Goal: Task Accomplishment & Management: Manage account settings

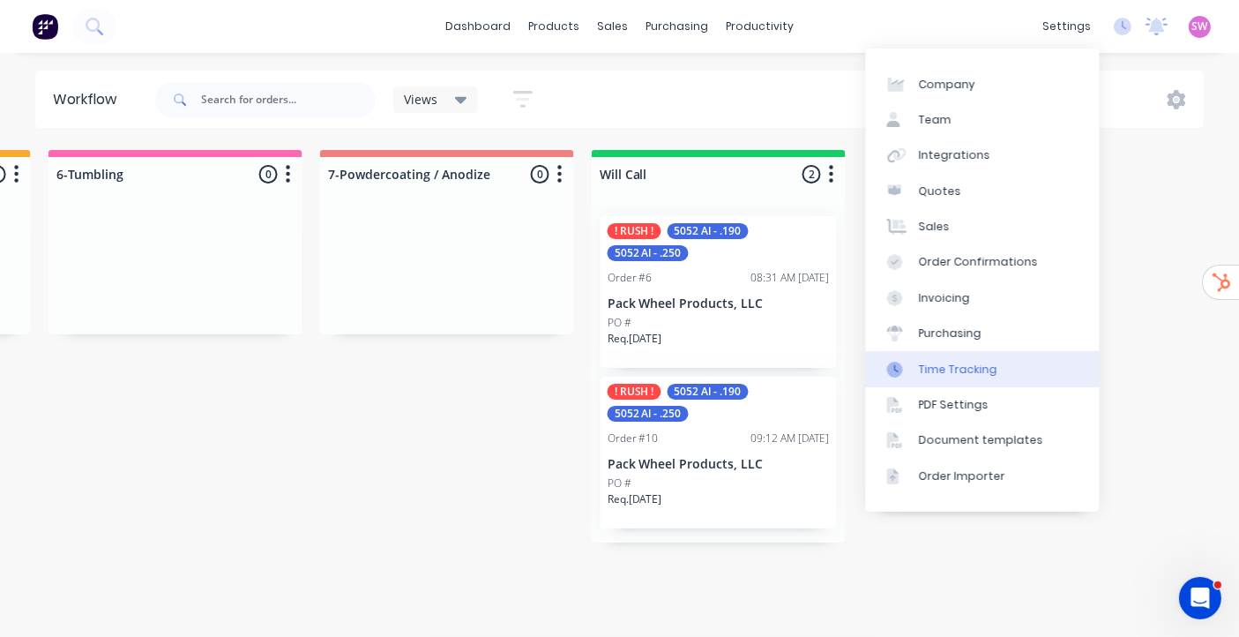
click at [966, 363] on div "Time Tracking" at bounding box center [958, 370] width 78 height 16
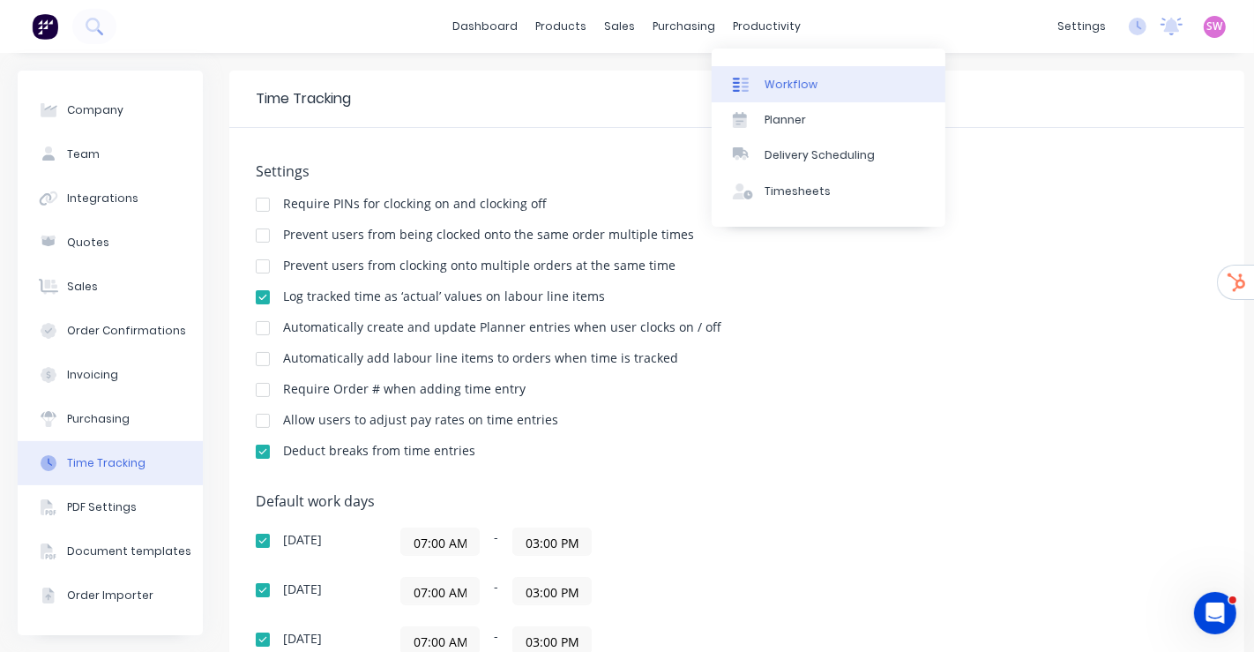
click at [766, 77] on div "Workflow" at bounding box center [791, 85] width 53 height 16
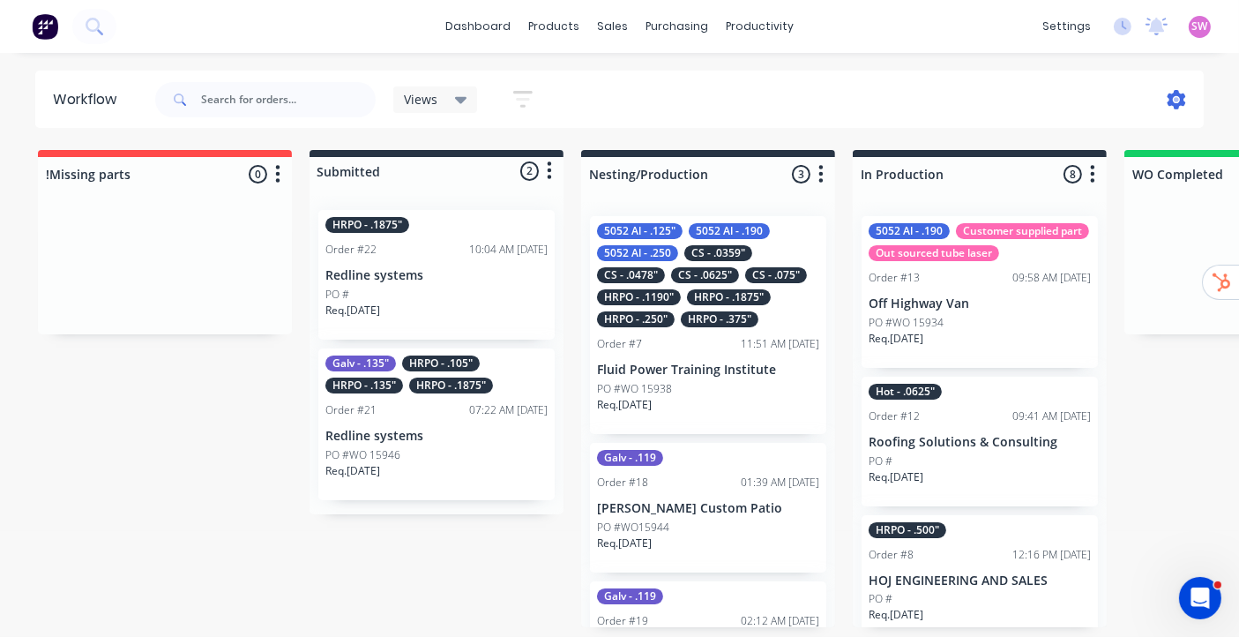
click at [1181, 100] on icon at bounding box center [1177, 99] width 19 height 19
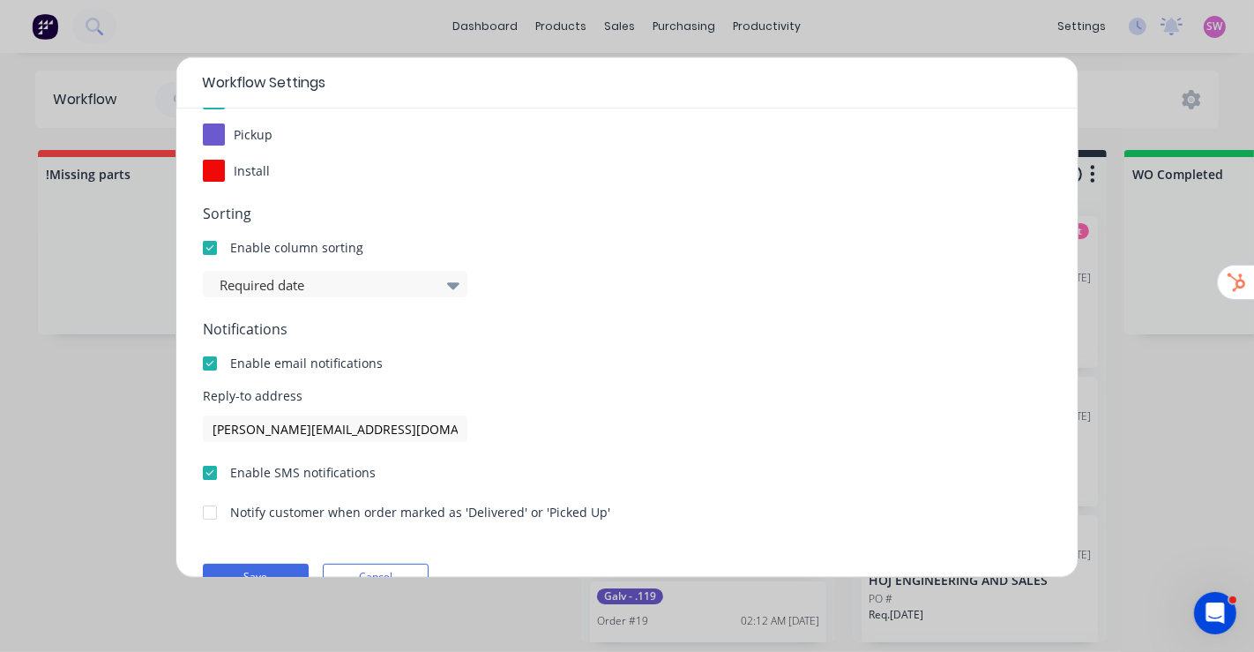
scroll to position [310, 0]
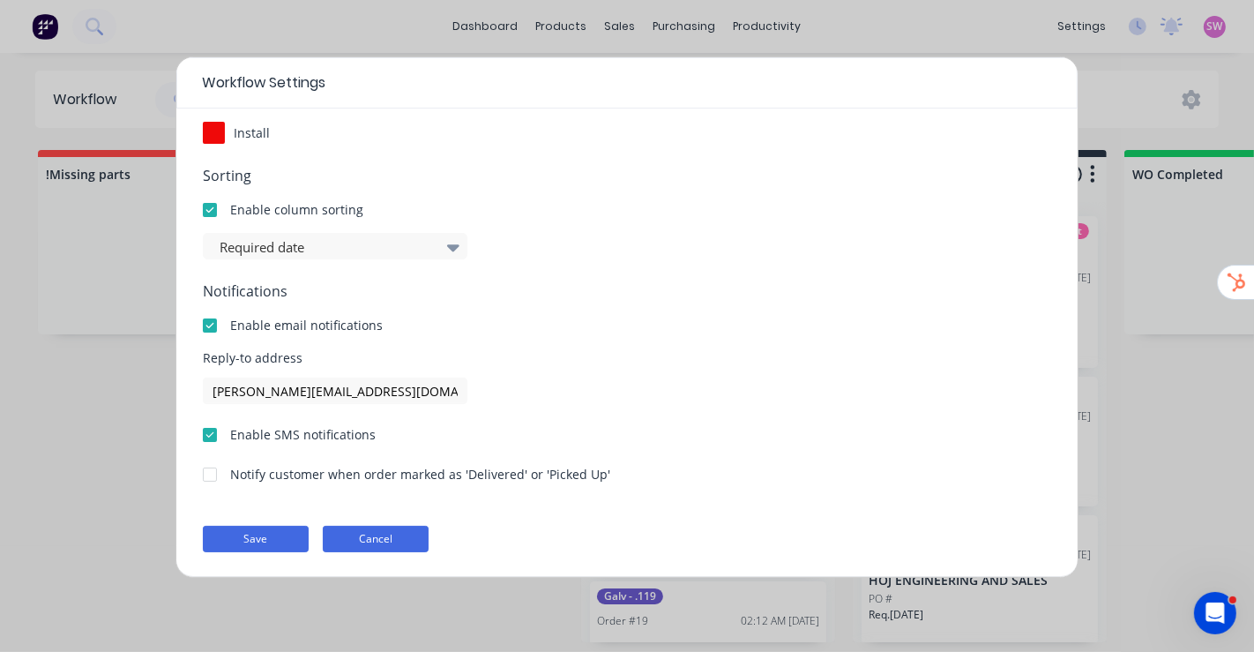
click at [380, 538] on button "Cancel" at bounding box center [376, 539] width 106 height 26
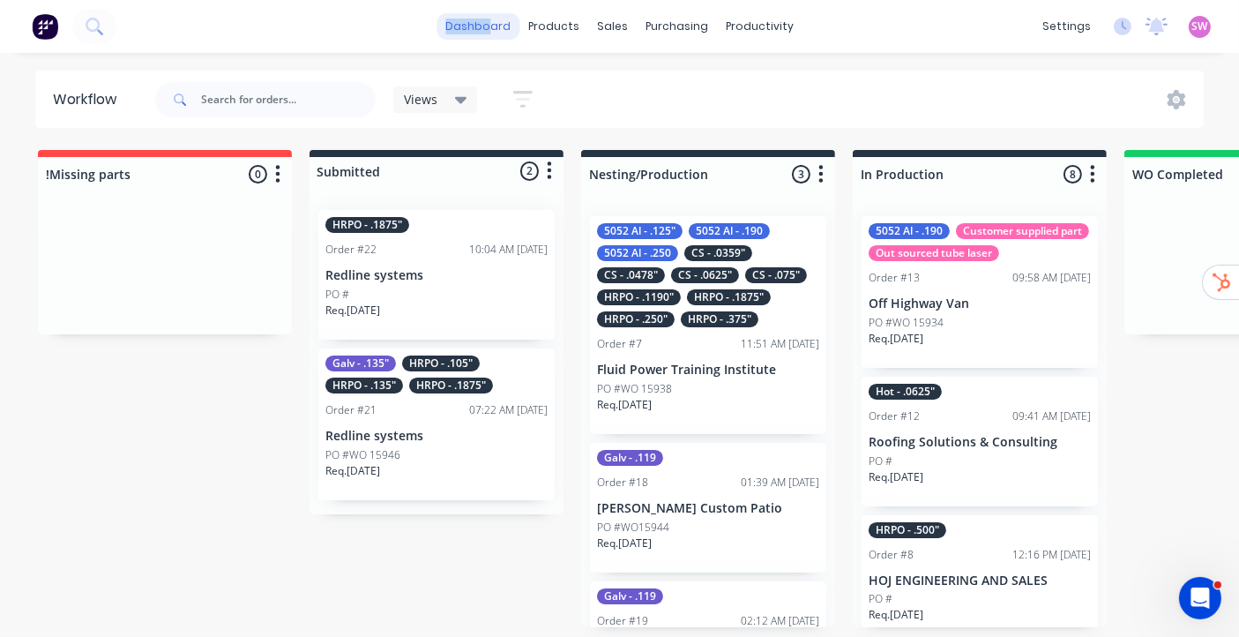
drag, startPoint x: 495, startPoint y: 40, endPoint x: 497, endPoint y: 19, distance: 21.3
click at [497, 19] on div "dashboard products sales purchasing productivity dashboard products Product Cat…" at bounding box center [619, 26] width 1239 height 53
click at [497, 19] on link "dashboard" at bounding box center [478, 26] width 83 height 26
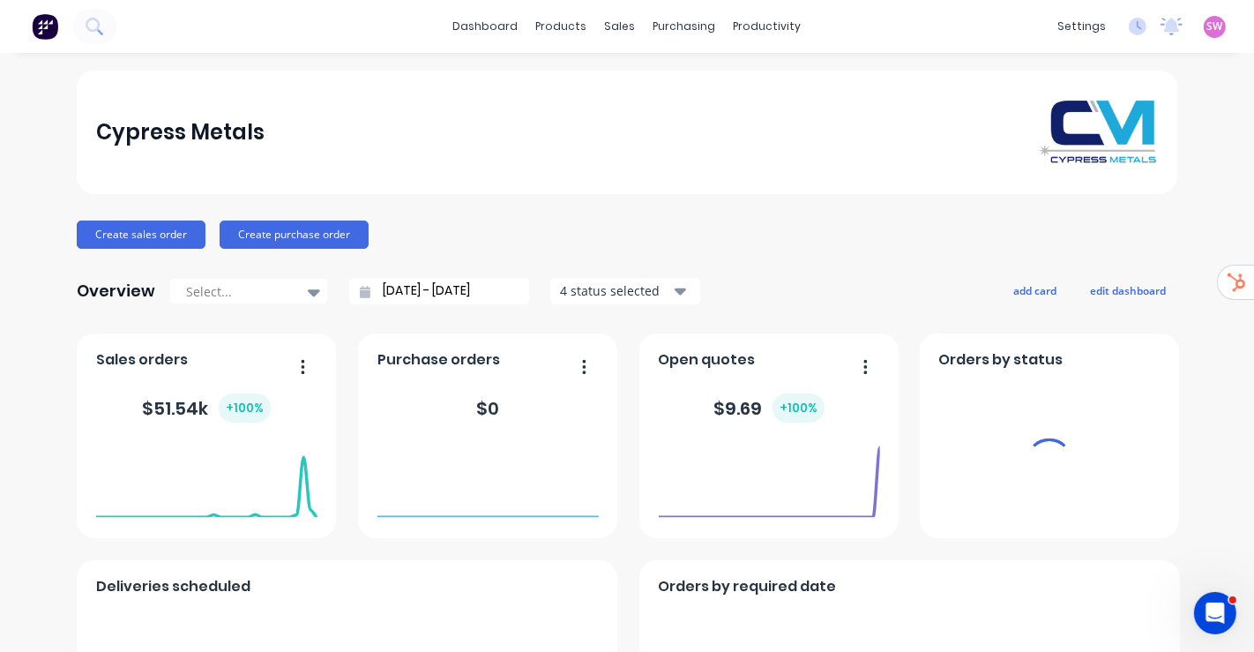
click at [1207, 28] on span "SW" at bounding box center [1215, 27] width 16 height 16
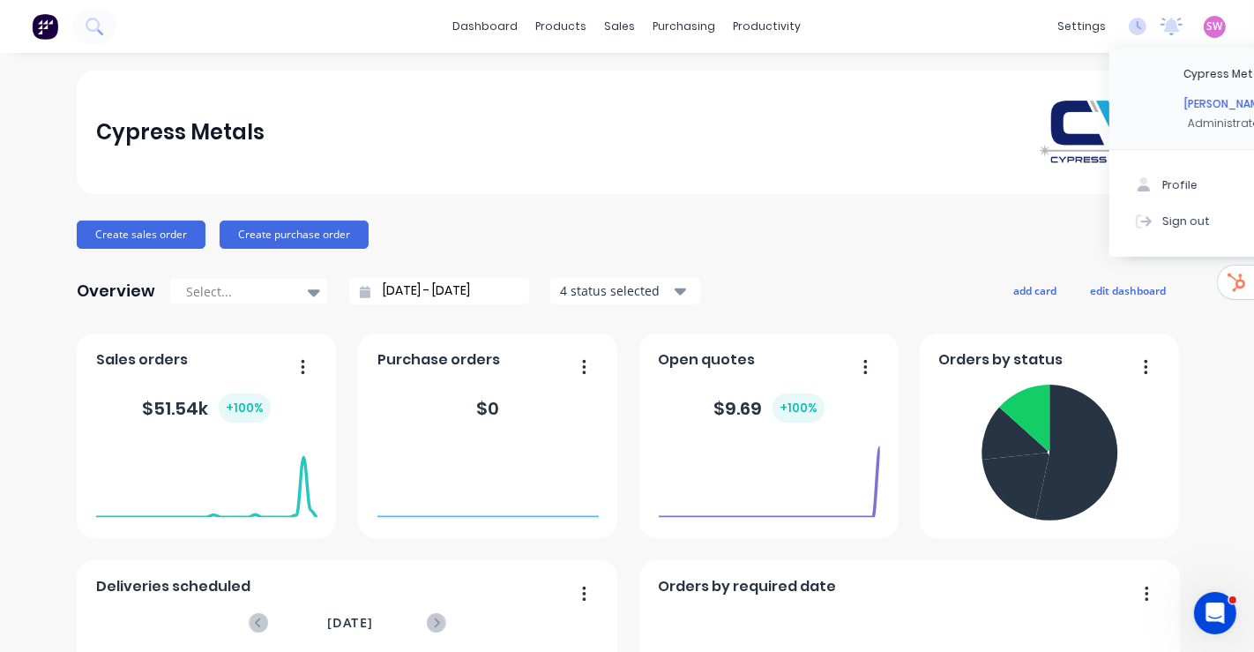
click at [1143, 230] on button "Sign out" at bounding box center [1226, 220] width 234 height 35
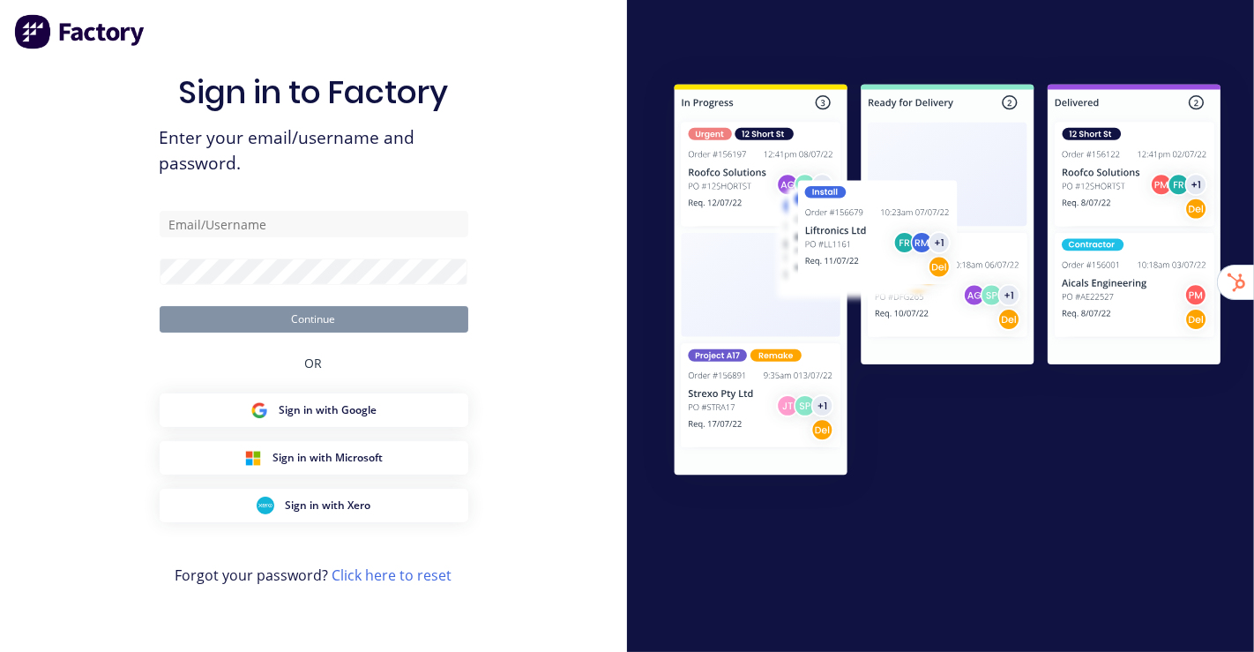
type input "[EMAIL_ADDRESS][DOMAIN_NAME]"
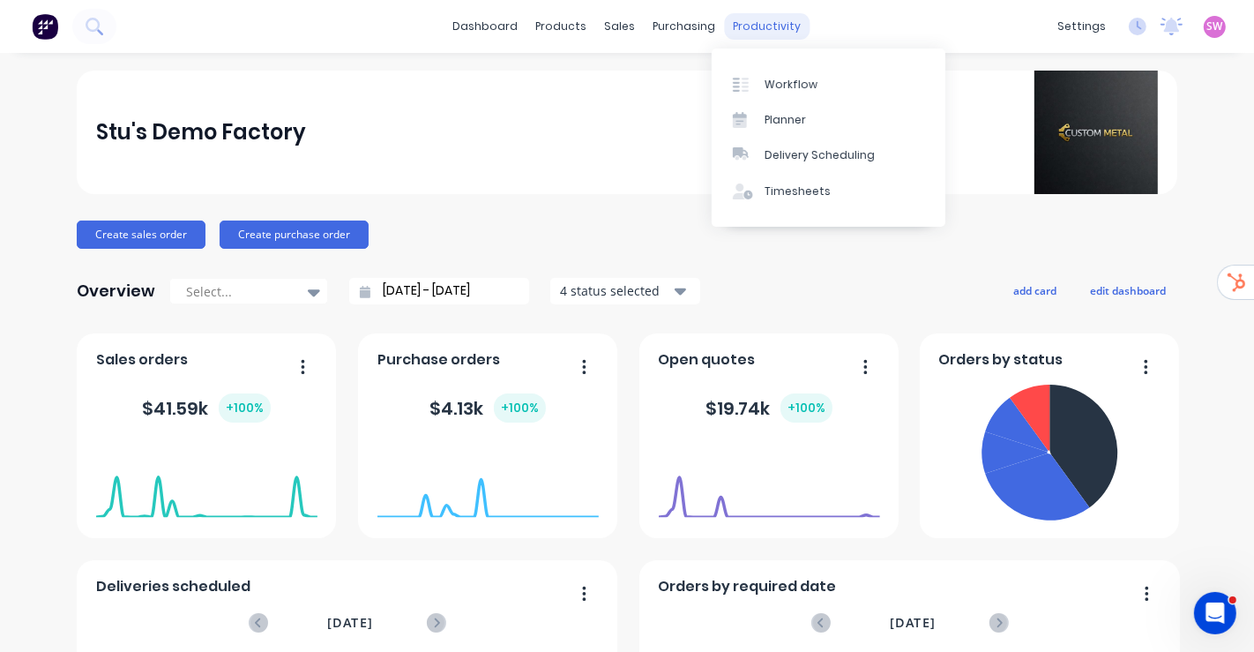
click at [733, 27] on div "productivity" at bounding box center [768, 26] width 86 height 26
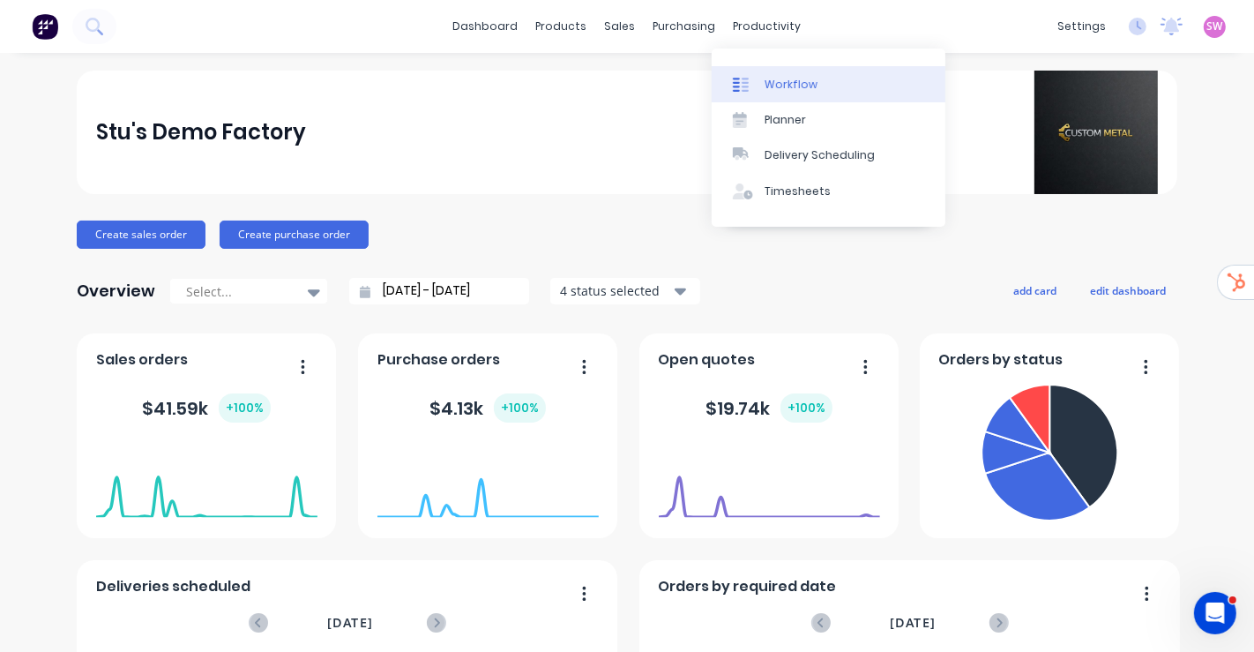
click at [776, 86] on div "Workflow" at bounding box center [791, 85] width 53 height 16
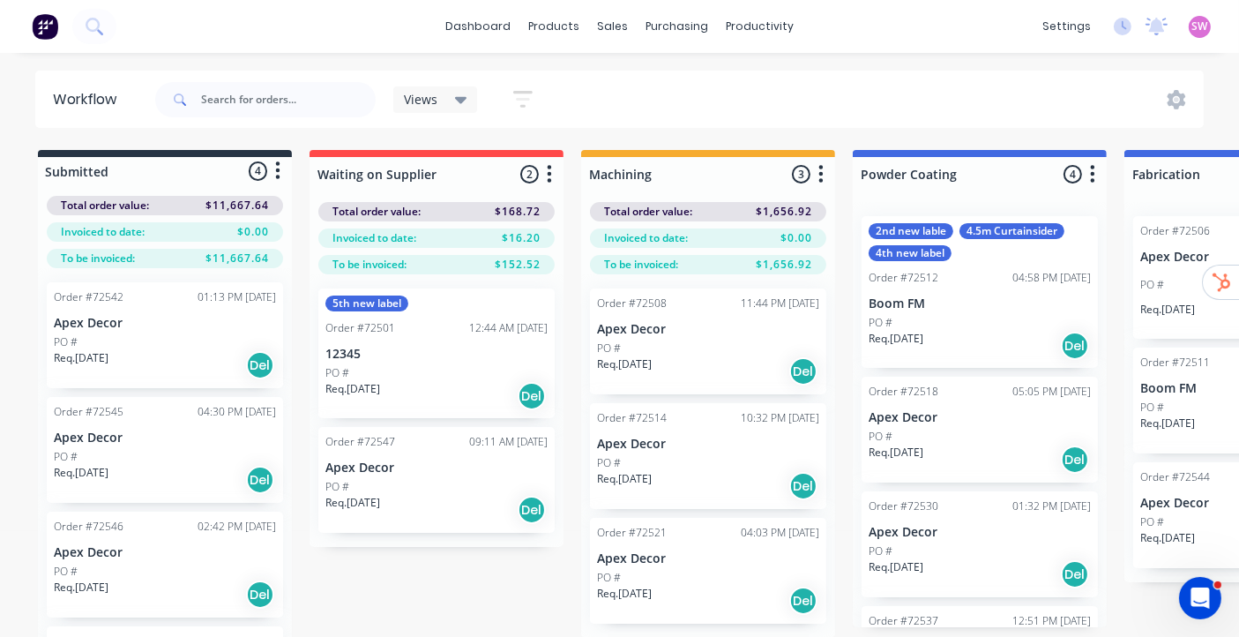
click at [547, 178] on icon "button" at bounding box center [549, 174] width 5 height 22
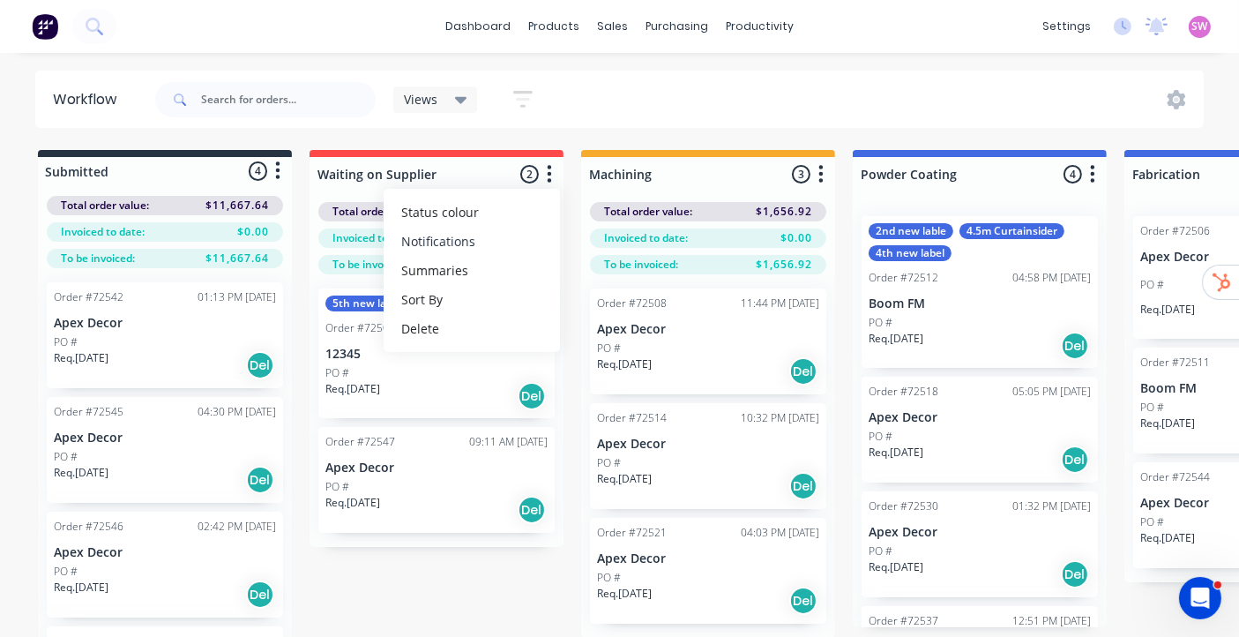
click at [505, 232] on button "Notifications" at bounding box center [472, 241] width 176 height 29
click at [723, 138] on div "Workflow Views Save new view None (Default) edit Test View edit Show/Hide statu…" at bounding box center [619, 336] width 1239 height 531
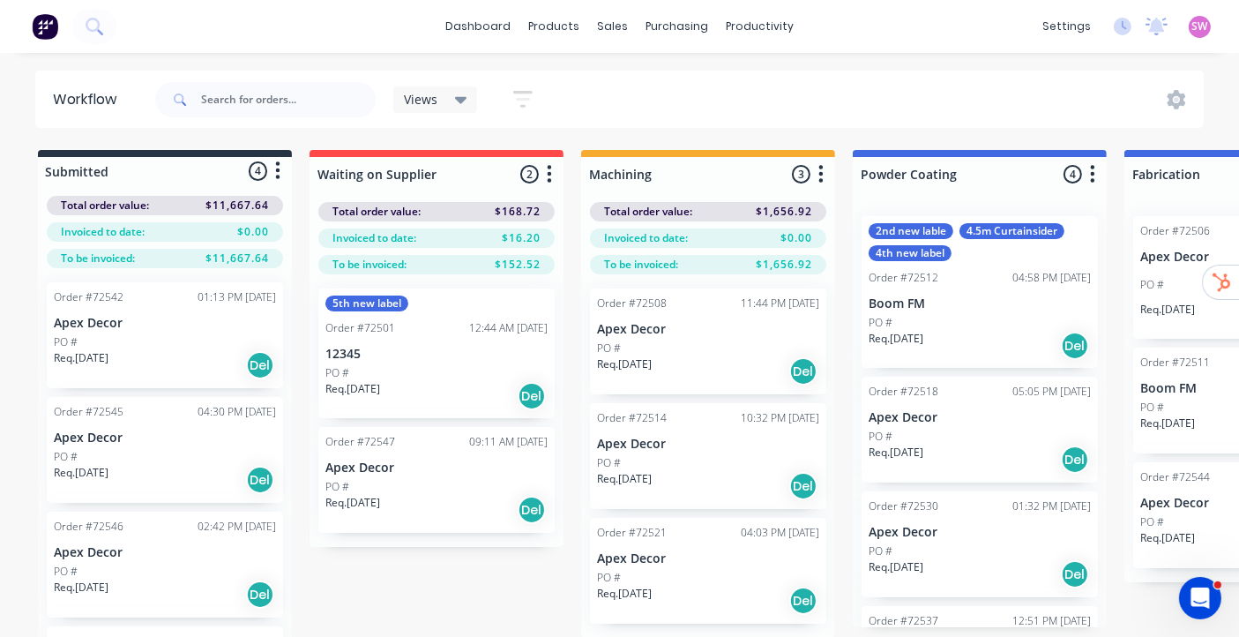
click at [457, 377] on div "PO #" at bounding box center [436, 373] width 222 height 16
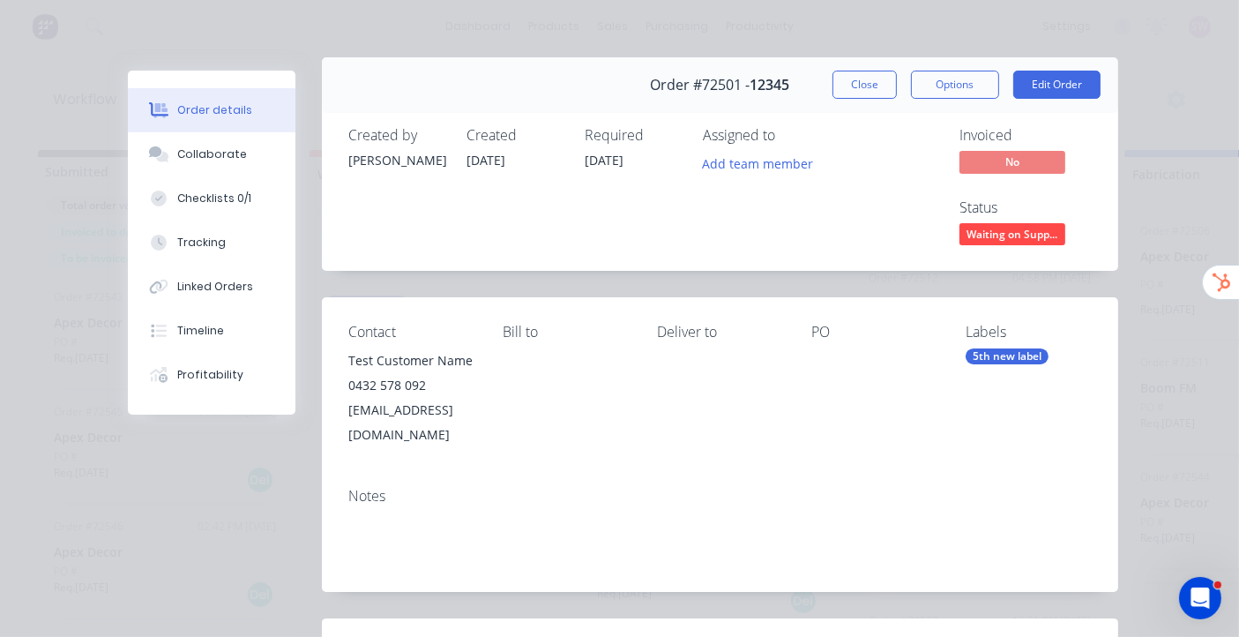
scroll to position [12, 0]
click at [833, 86] on button "Close" at bounding box center [865, 85] width 64 height 28
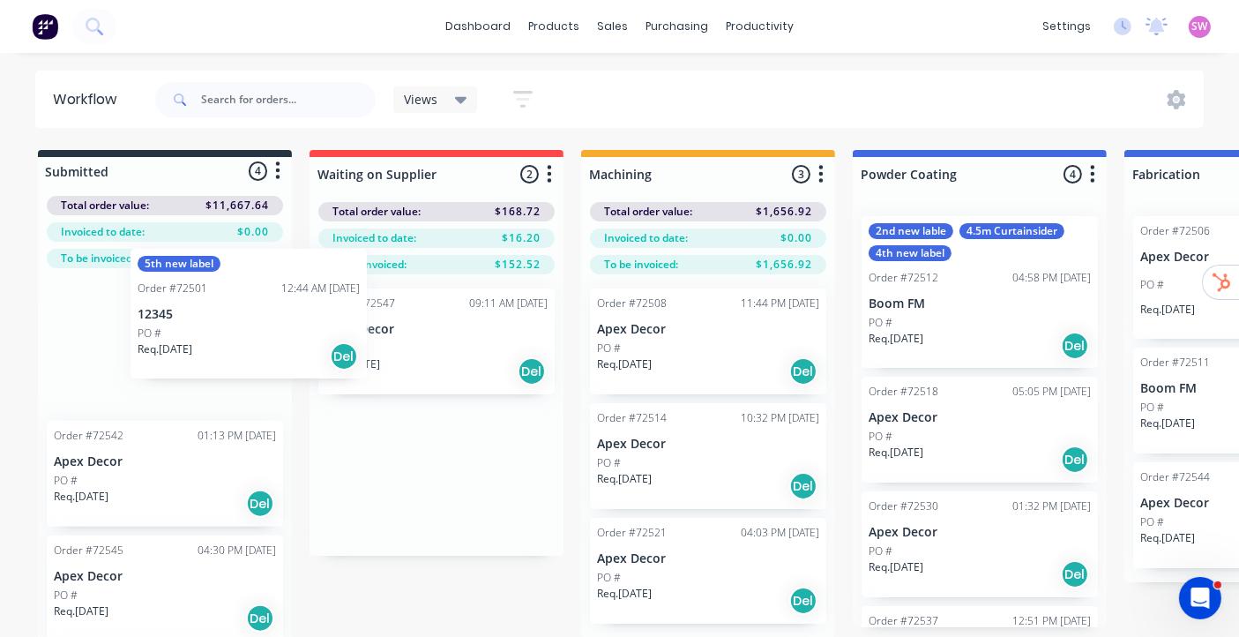
drag, startPoint x: 437, startPoint y: 368, endPoint x: 231, endPoint y: 328, distance: 209.3
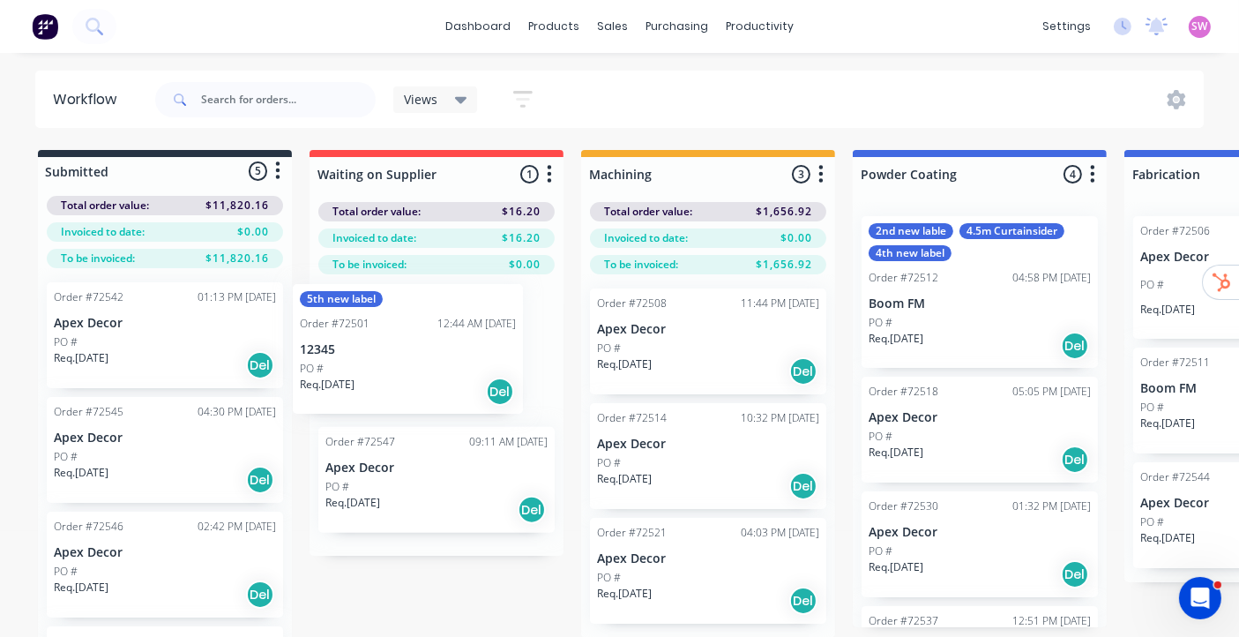
drag, startPoint x: 200, startPoint y: 346, endPoint x: 506, endPoint y: 354, distance: 306.1
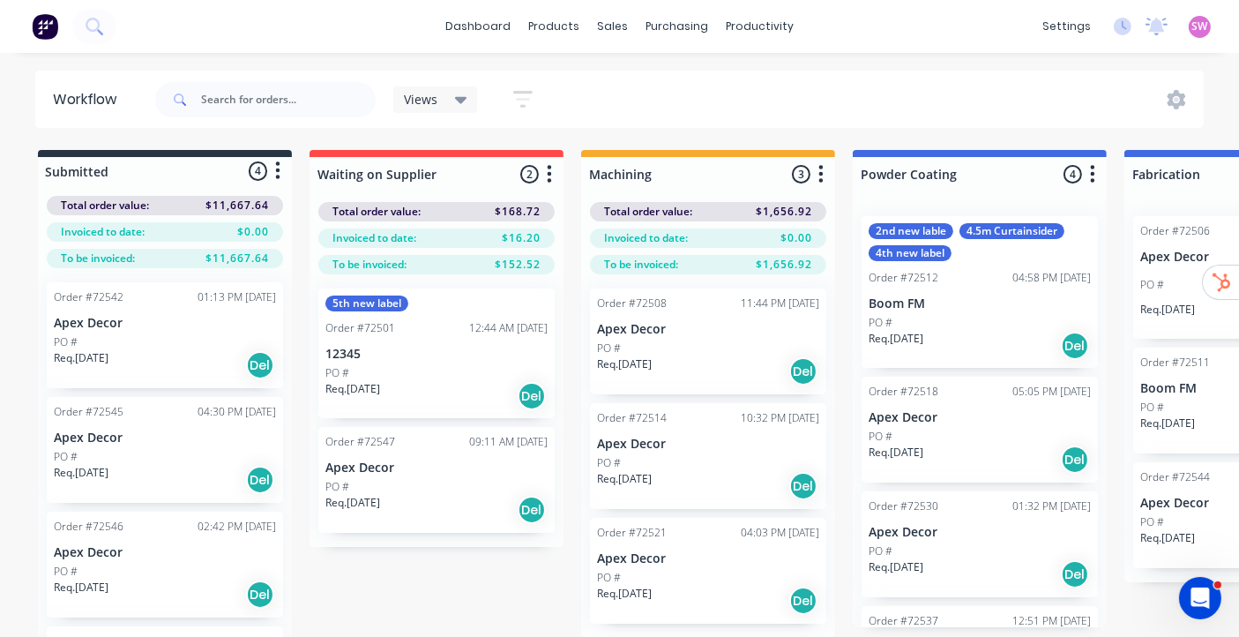
click at [198, 331] on div "Order #72542 01:13 PM [DATE] Apex Decor PO # Req. [DATE] Del" at bounding box center [165, 335] width 236 height 106
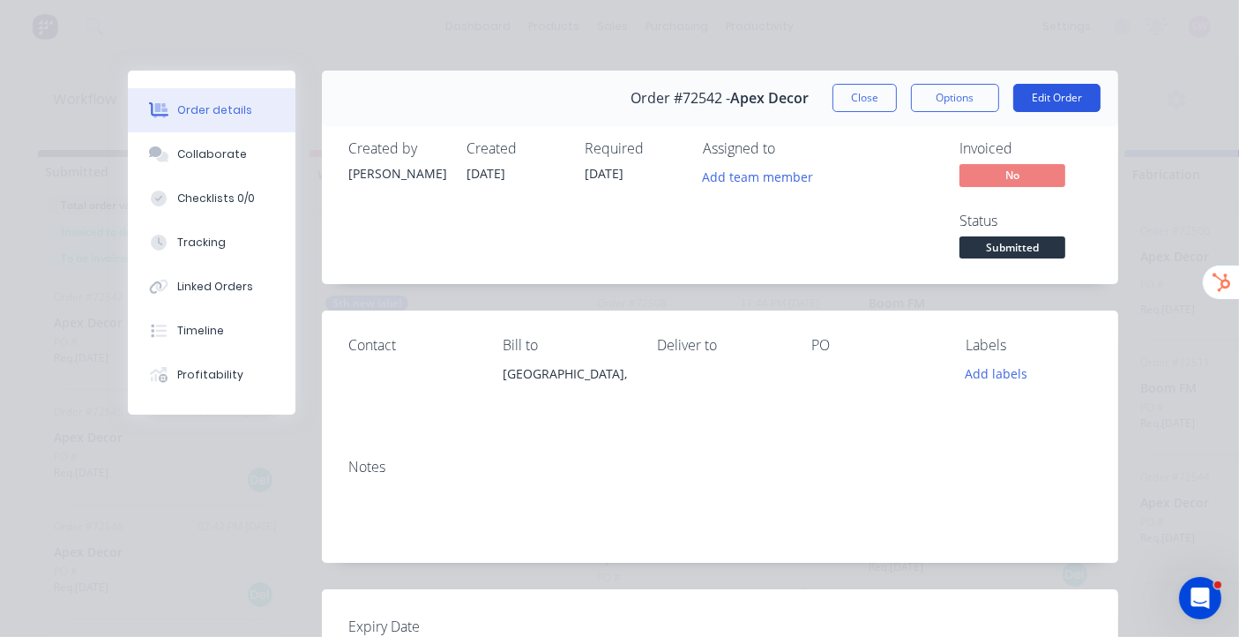
click at [1023, 91] on button "Edit Order" at bounding box center [1056, 98] width 87 height 28
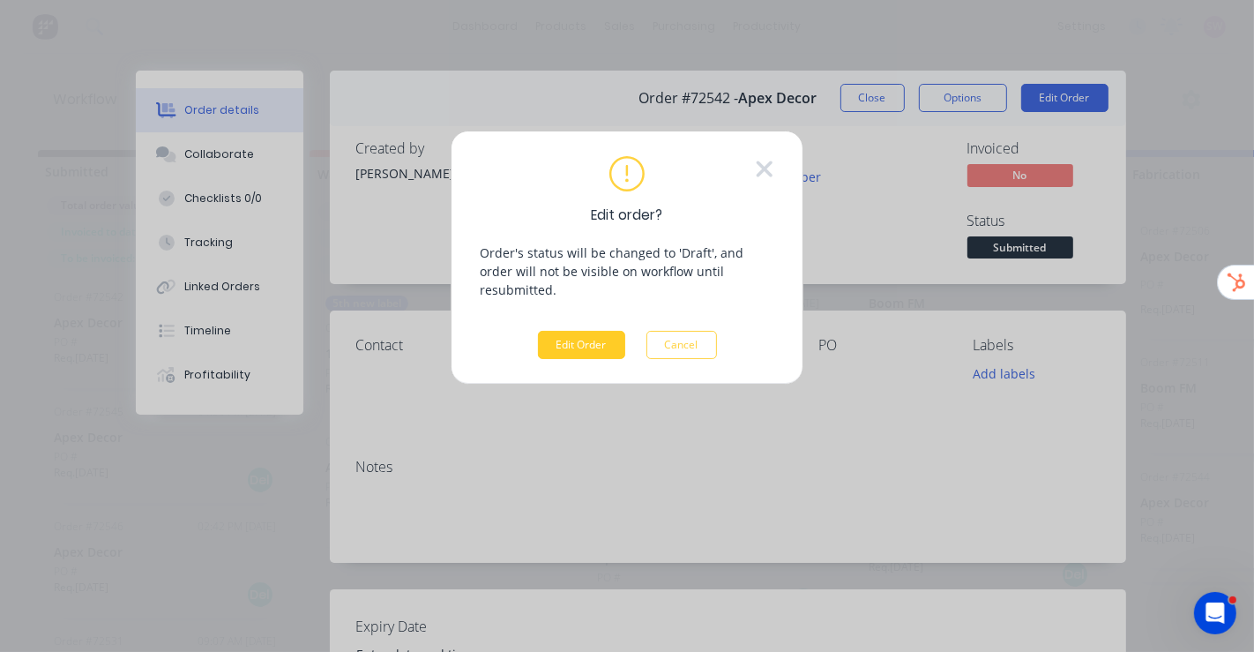
click at [585, 331] on button "Edit Order" at bounding box center [581, 345] width 87 height 28
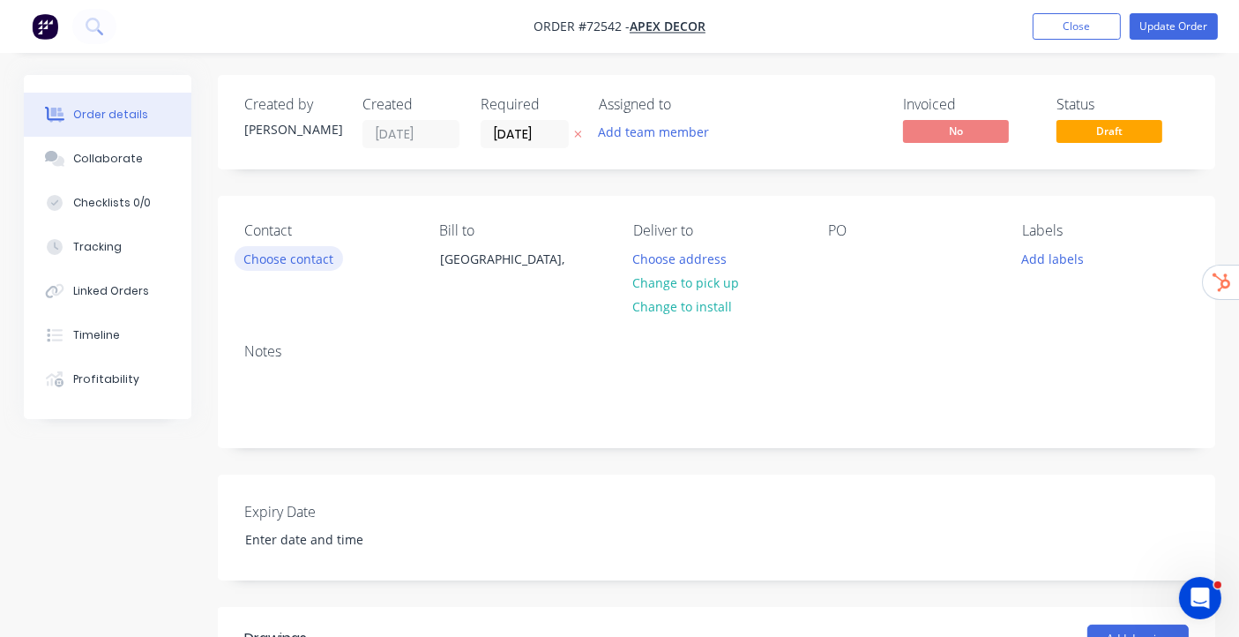
click at [310, 260] on button "Choose contact" at bounding box center [289, 258] width 108 height 24
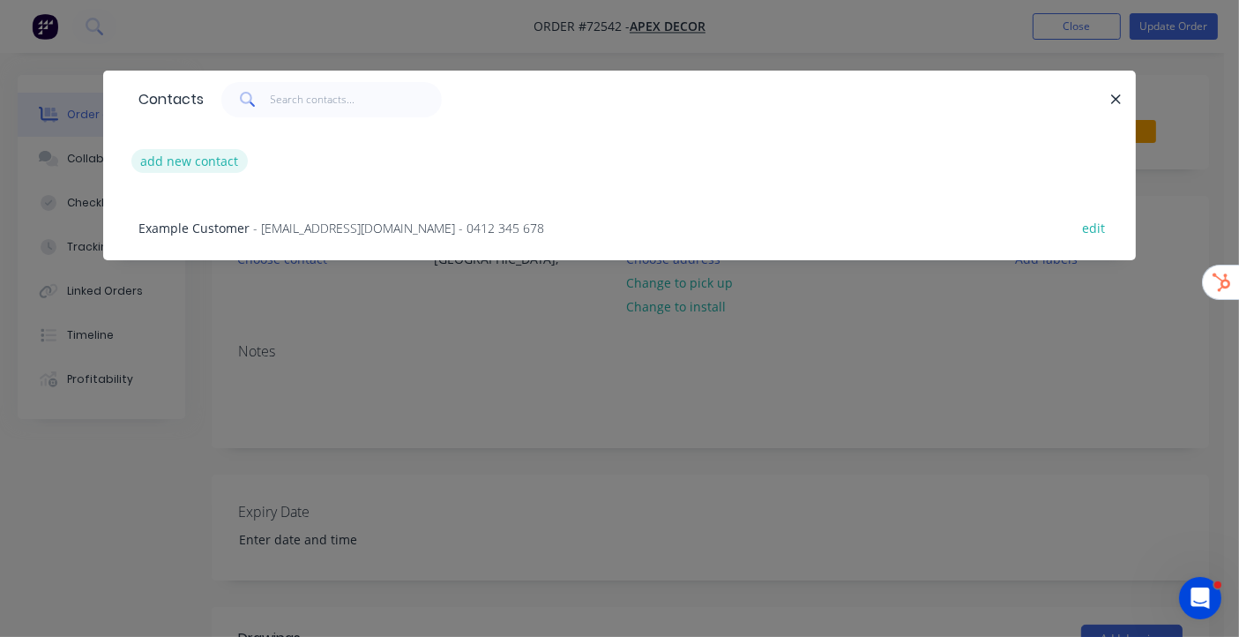
click at [221, 169] on button "add new contact" at bounding box center [189, 161] width 116 height 24
select select "AU"
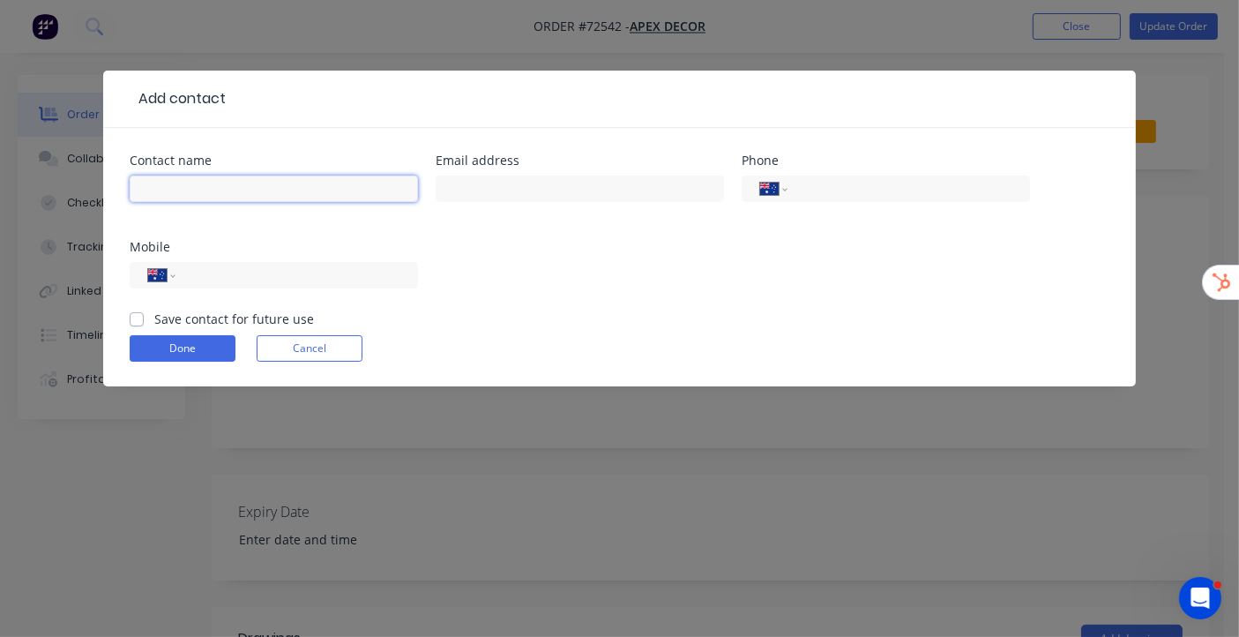
click at [242, 183] on input "text" at bounding box center [274, 189] width 288 height 26
type input "[PERSON_NAME]"
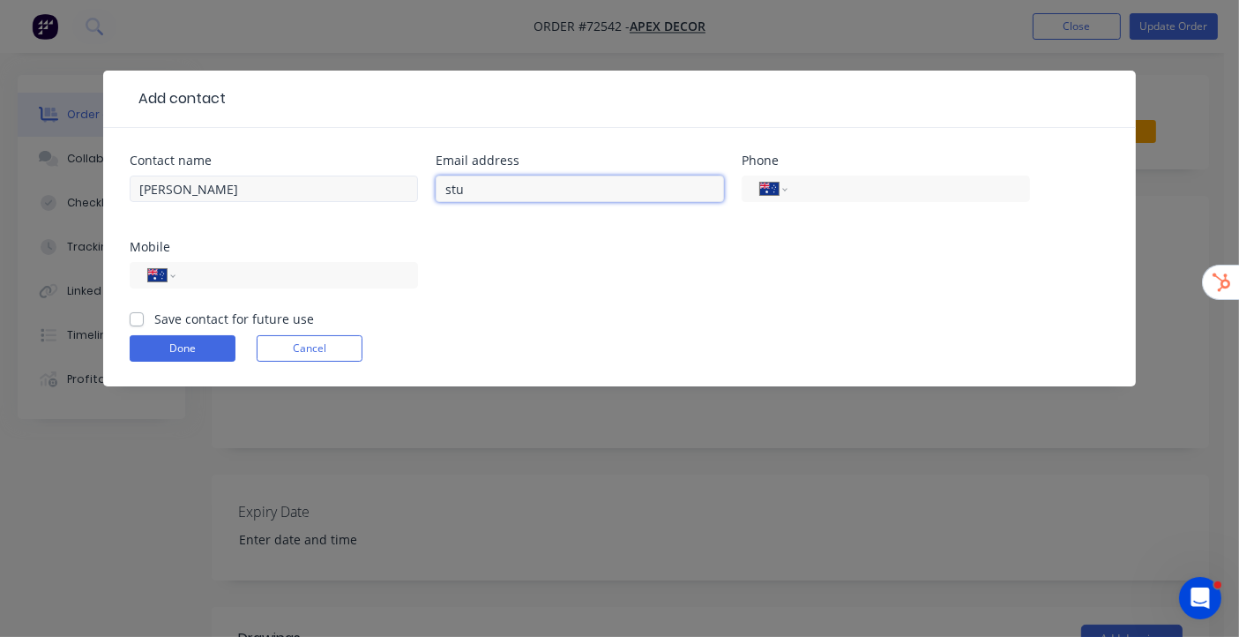
type input "[EMAIL_ADDRESS][DOMAIN_NAME]"
click at [242, 258] on div "International [GEOGRAPHIC_DATA] [GEOGRAPHIC_DATA] [GEOGRAPHIC_DATA] [GEOGRAPHIC…" at bounding box center [274, 284] width 288 height 52
click at [239, 266] on input "tel" at bounding box center [294, 275] width 212 height 20
type input "0432 578 092"
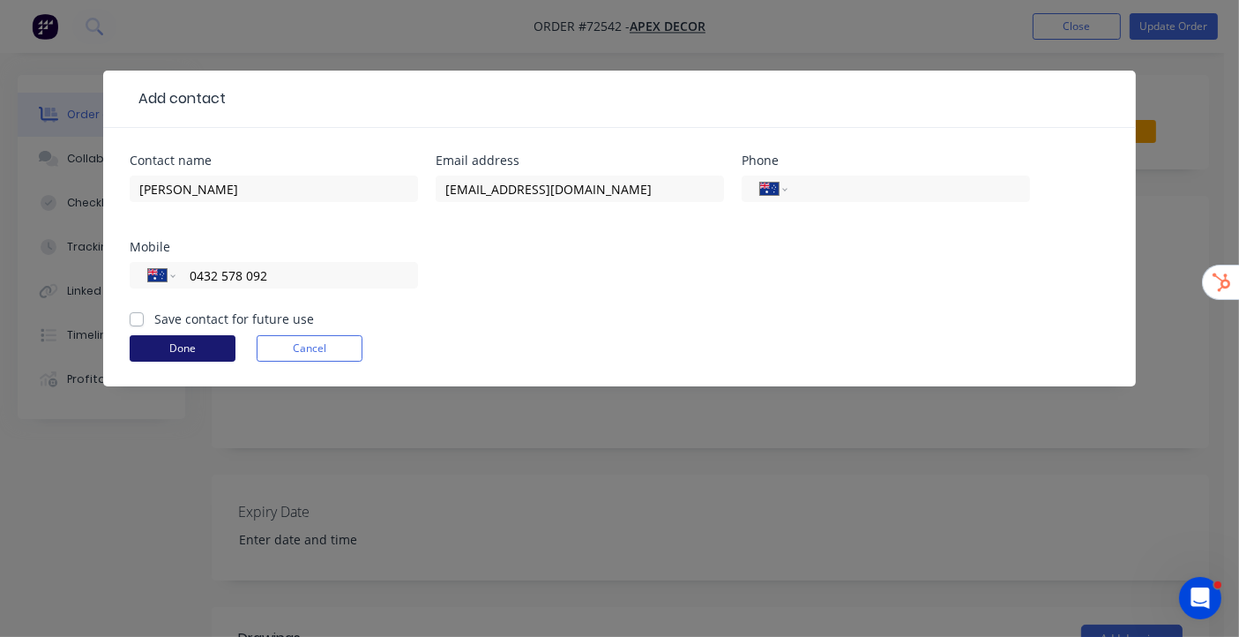
click at [186, 347] on button "Done" at bounding box center [183, 348] width 106 height 26
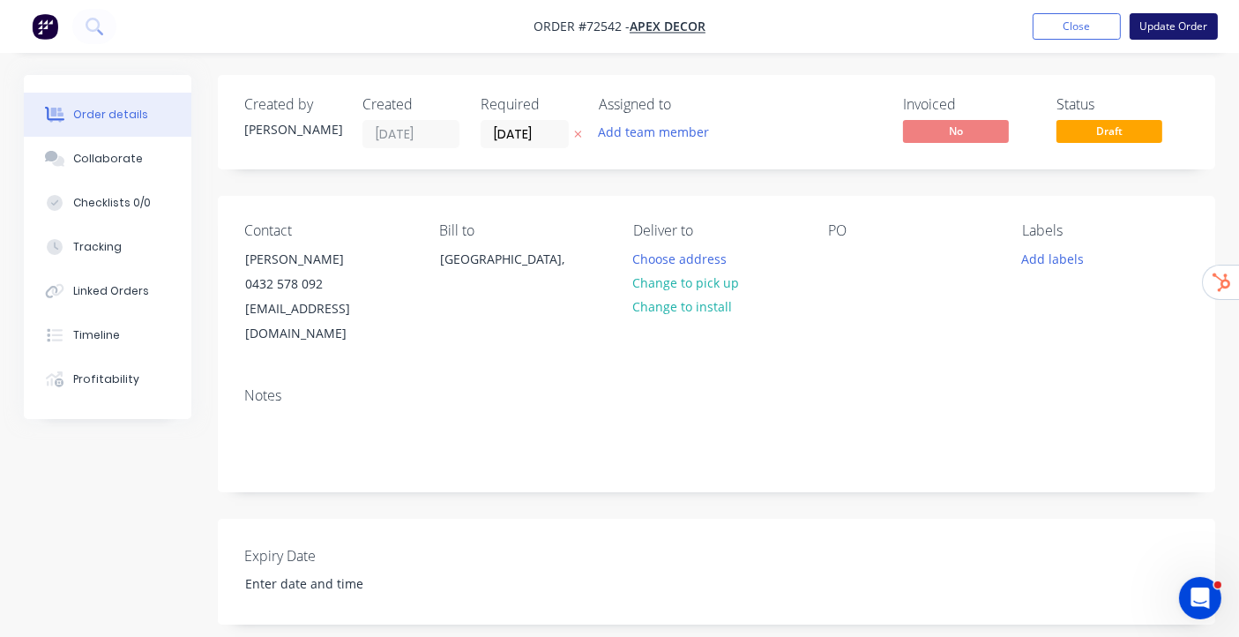
click at [1176, 29] on button "Update Order" at bounding box center [1174, 26] width 88 height 26
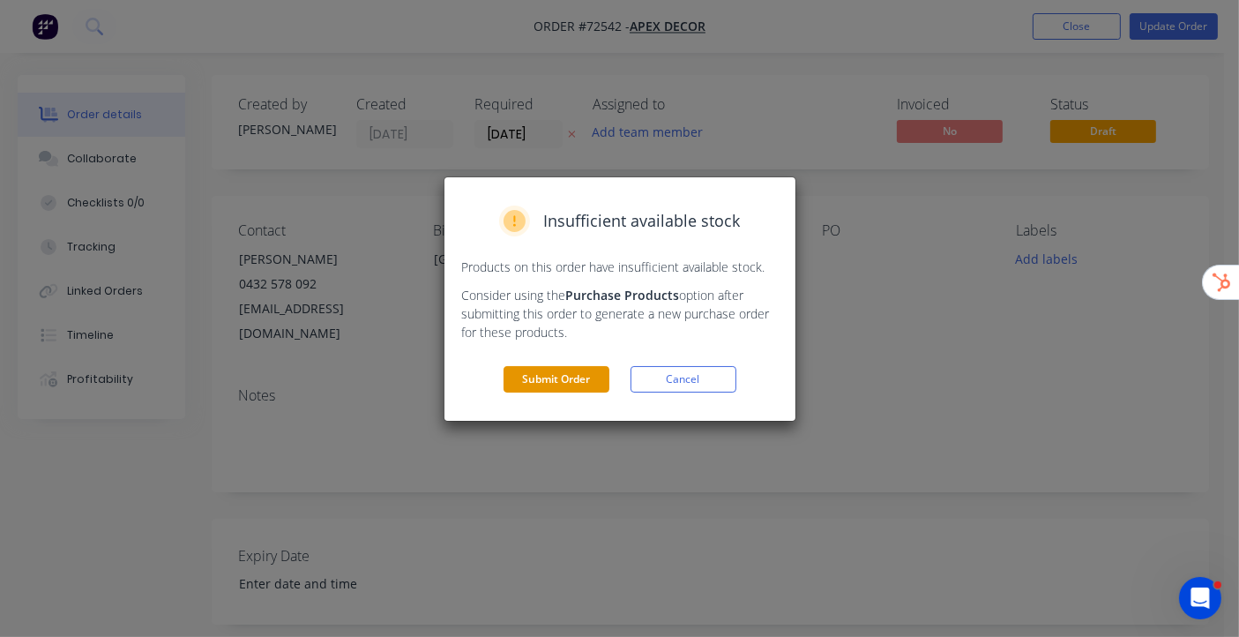
click at [580, 384] on button "Submit Order" at bounding box center [557, 379] width 106 height 26
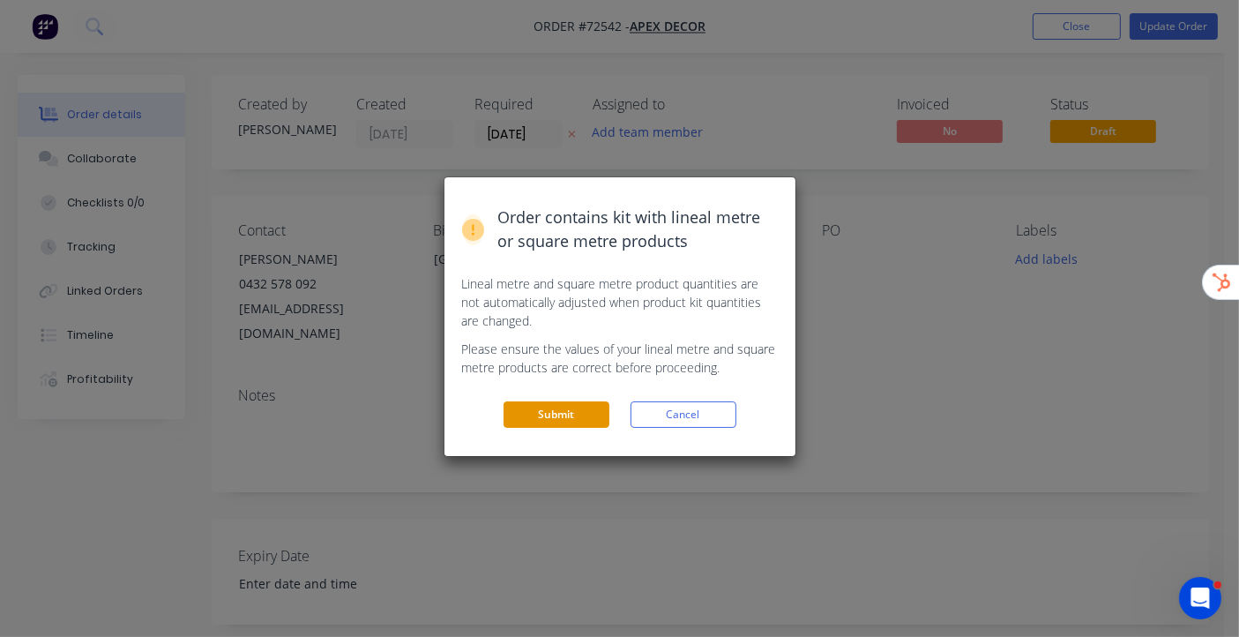
click at [570, 401] on button "Submit" at bounding box center [557, 414] width 106 height 26
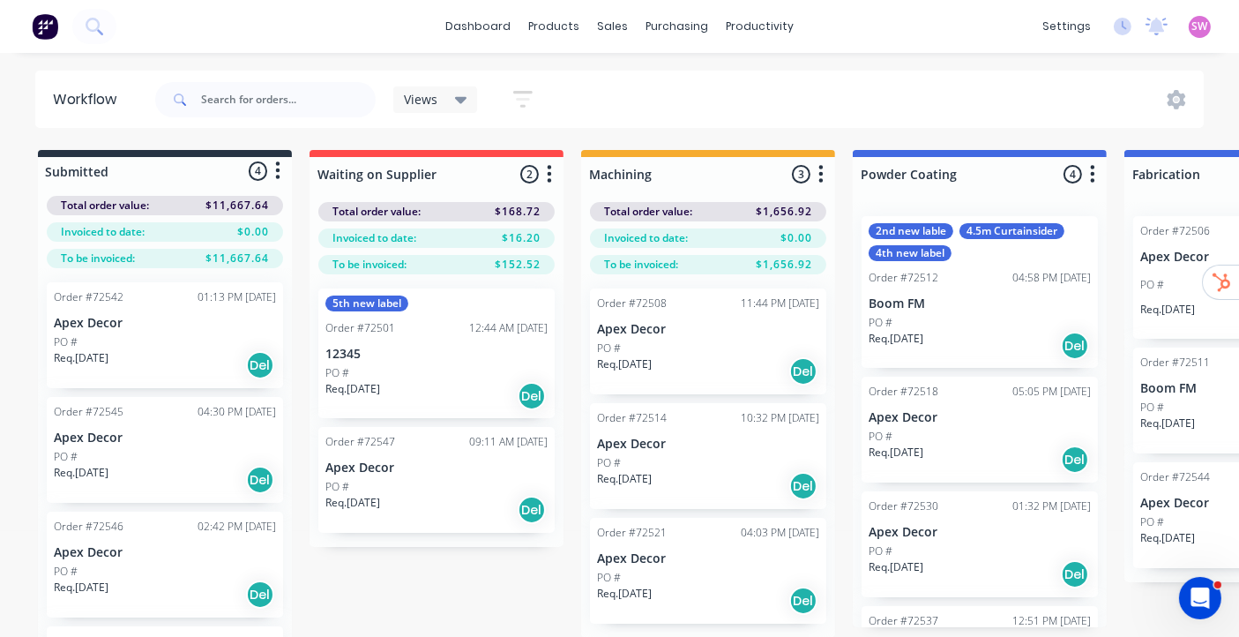
click at [184, 338] on div "PO #" at bounding box center [165, 342] width 222 height 16
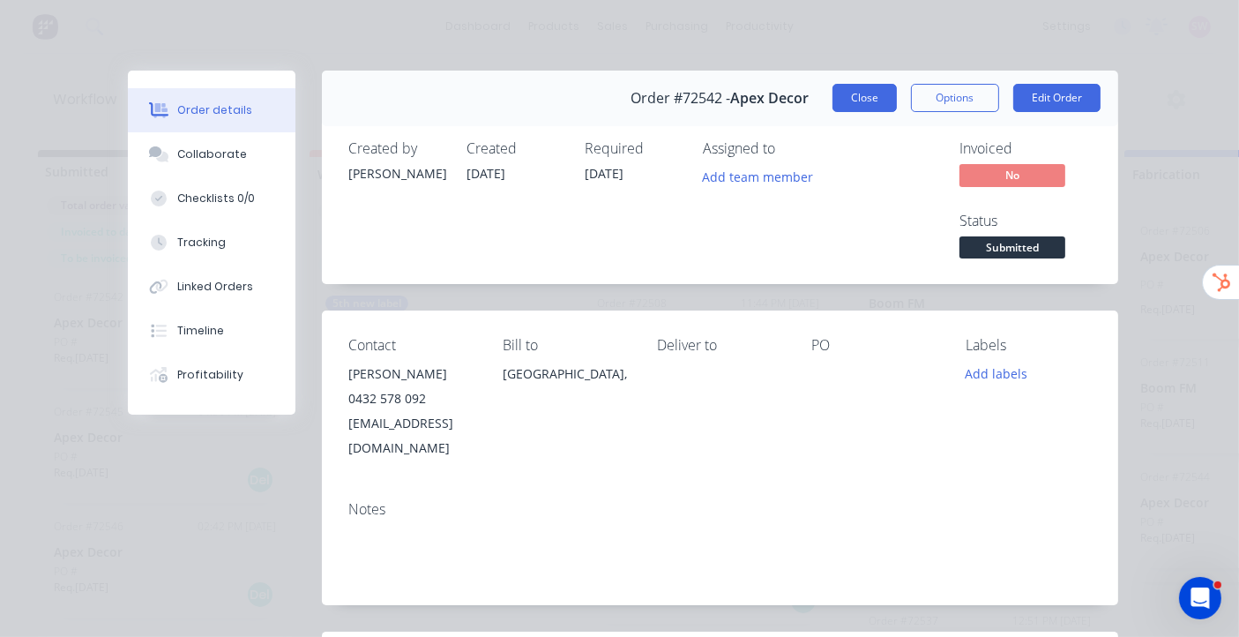
click at [870, 93] on button "Close" at bounding box center [865, 98] width 64 height 28
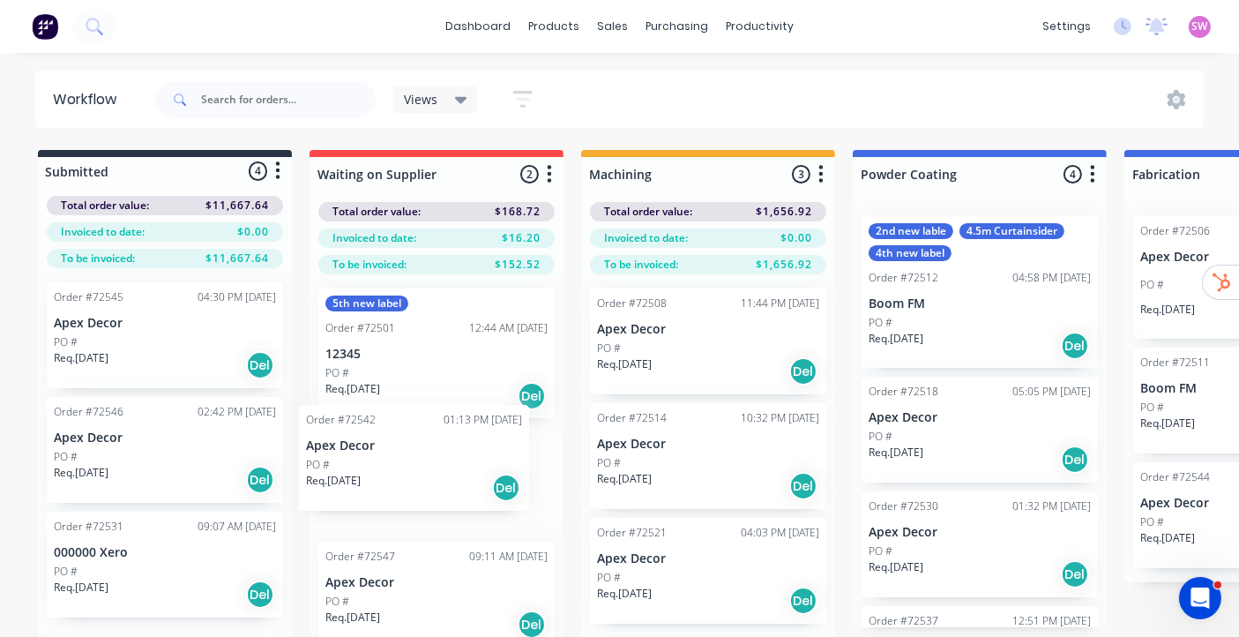
drag, startPoint x: 180, startPoint y: 361, endPoint x: 465, endPoint y: 496, distance: 315.2
click at [450, 476] on div "Order #72542 01:13 PM [DATE] Apex Decor PO # Req. [DATE] Del" at bounding box center [436, 480] width 236 height 106
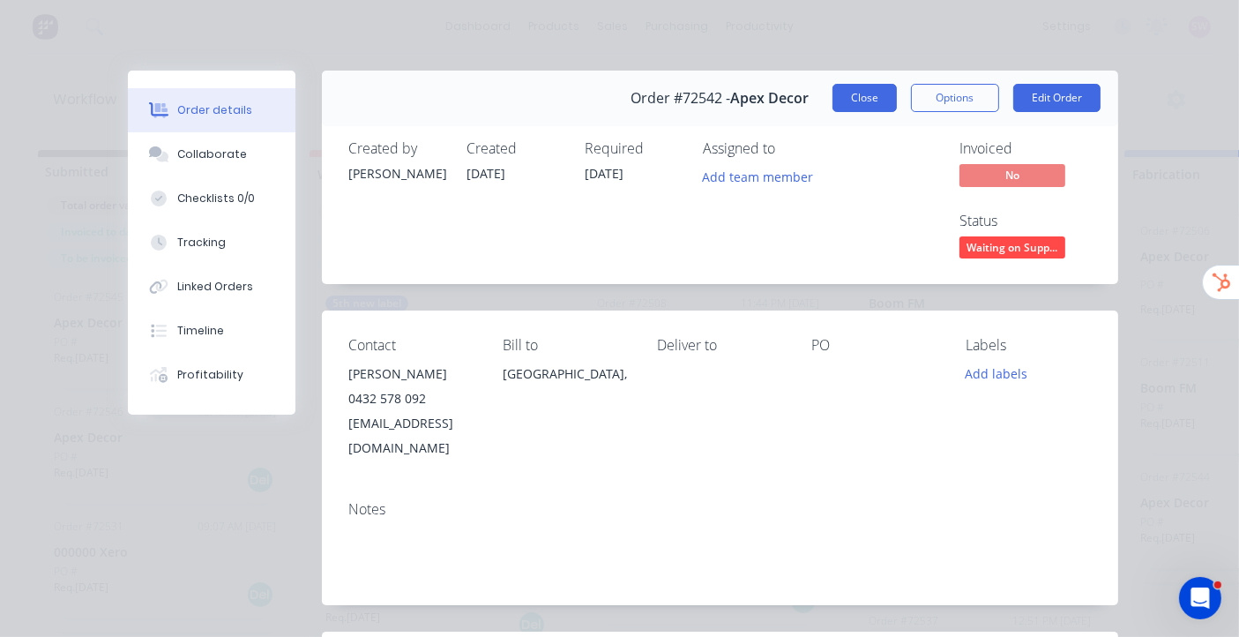
click at [853, 110] on button "Close" at bounding box center [865, 98] width 64 height 28
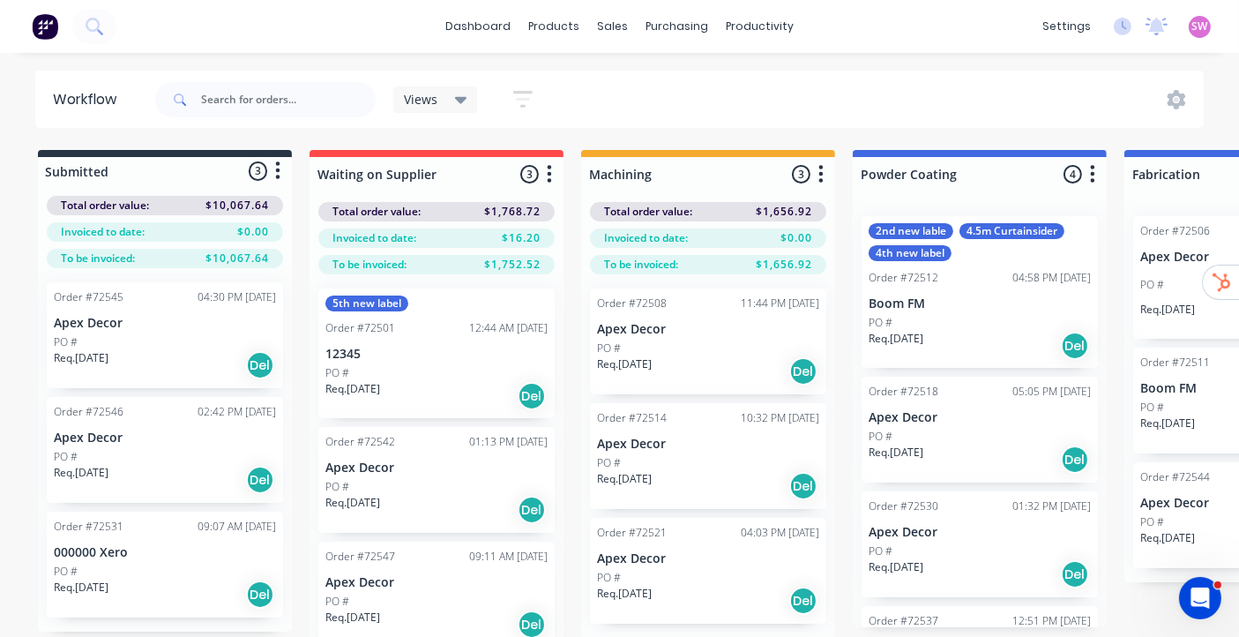
click at [180, 341] on div "PO #" at bounding box center [165, 342] width 222 height 16
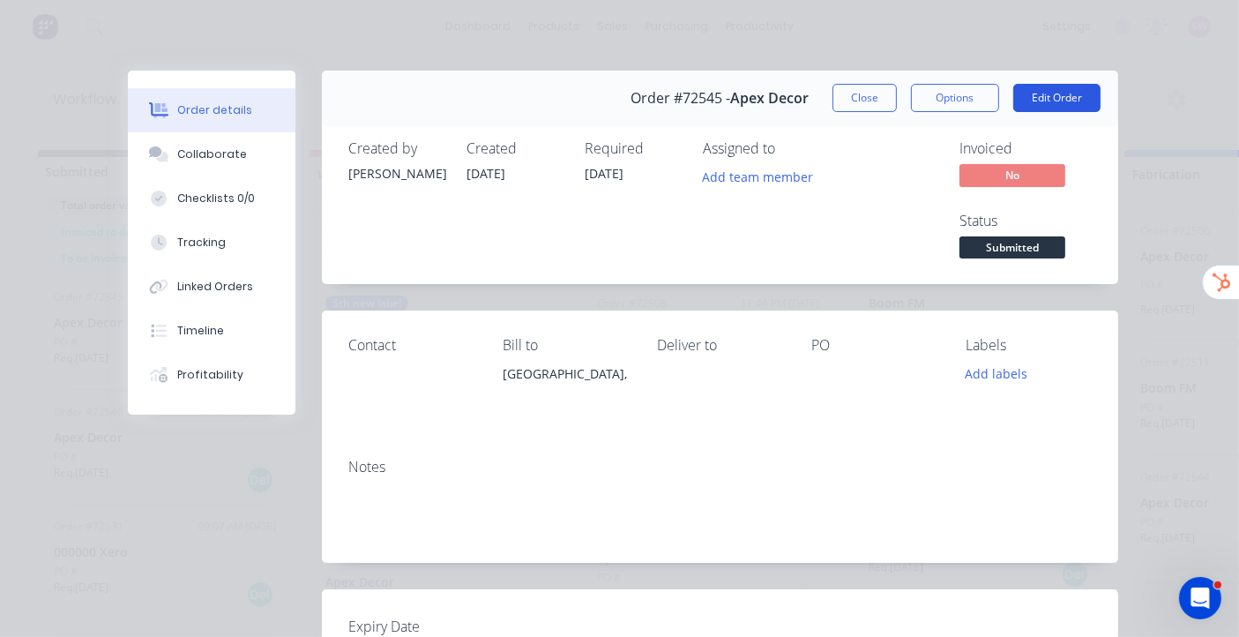
click at [1022, 108] on button "Edit Order" at bounding box center [1056, 98] width 87 height 28
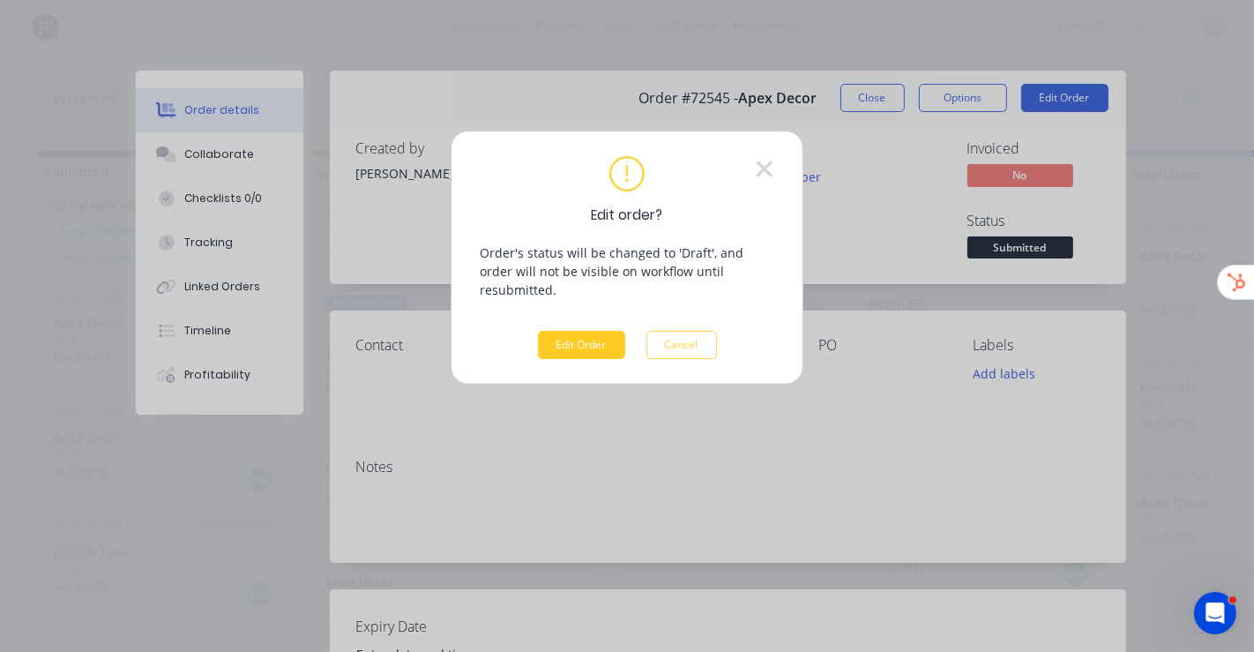
click at [586, 331] on button "Edit Order" at bounding box center [581, 345] width 87 height 28
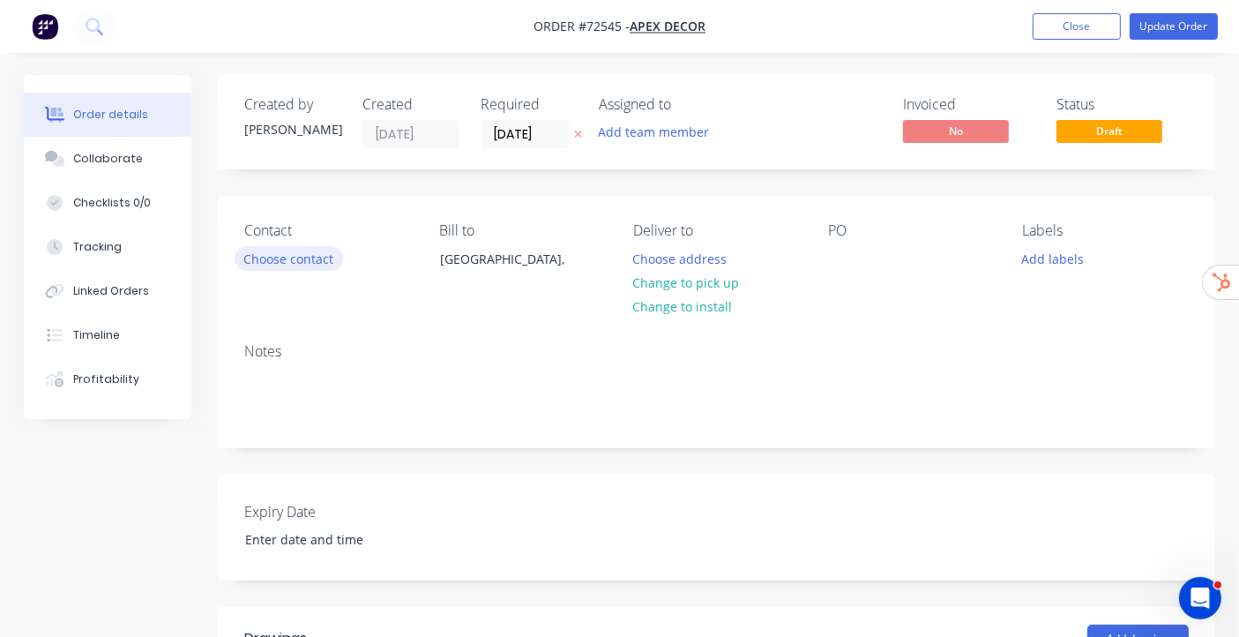
click at [308, 264] on button "Choose contact" at bounding box center [289, 258] width 108 height 24
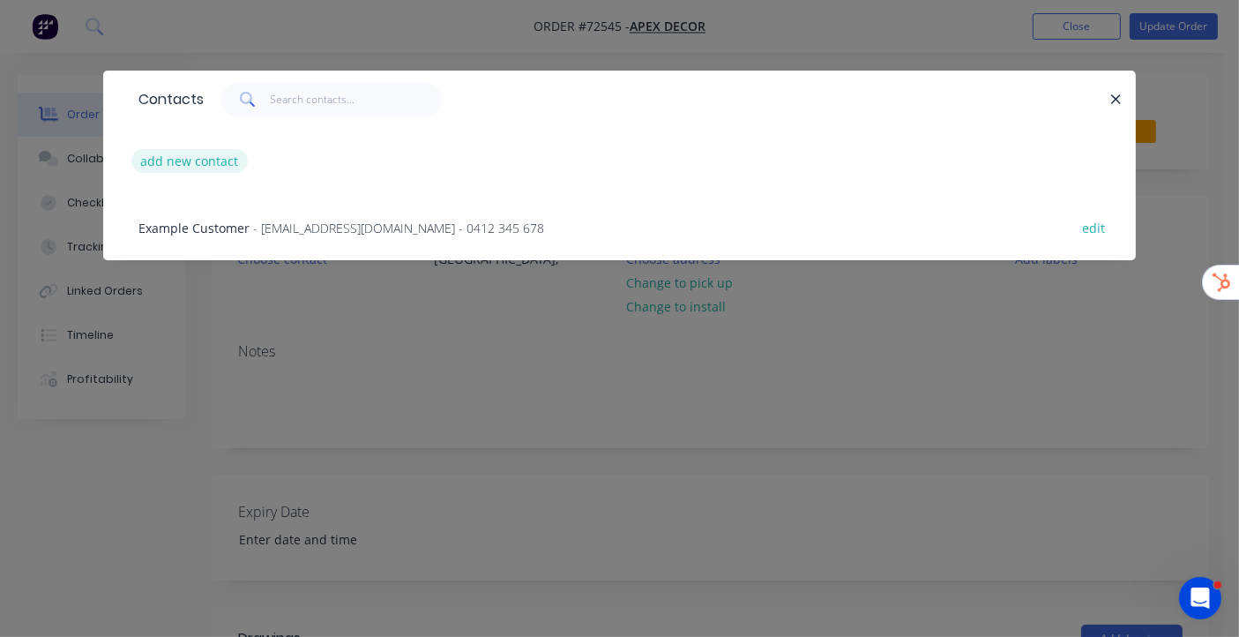
click at [205, 161] on button "add new contact" at bounding box center [189, 161] width 116 height 24
select select "AU"
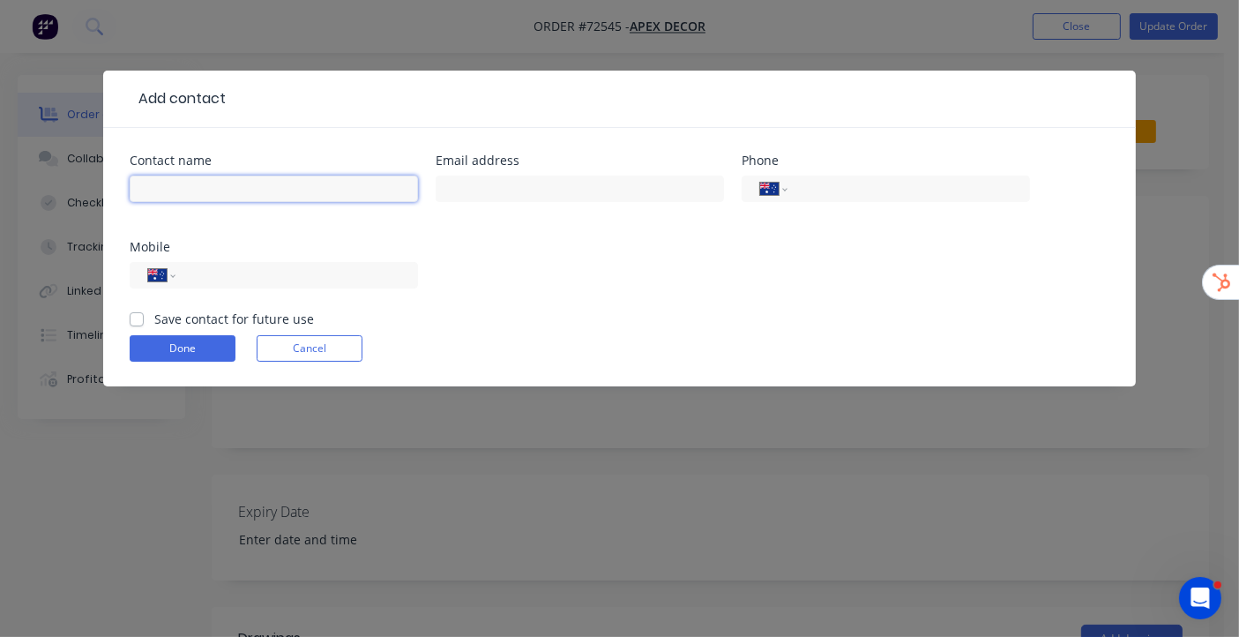
click at [295, 195] on input "text" at bounding box center [274, 189] width 288 height 26
type input "[PERSON_NAME]"
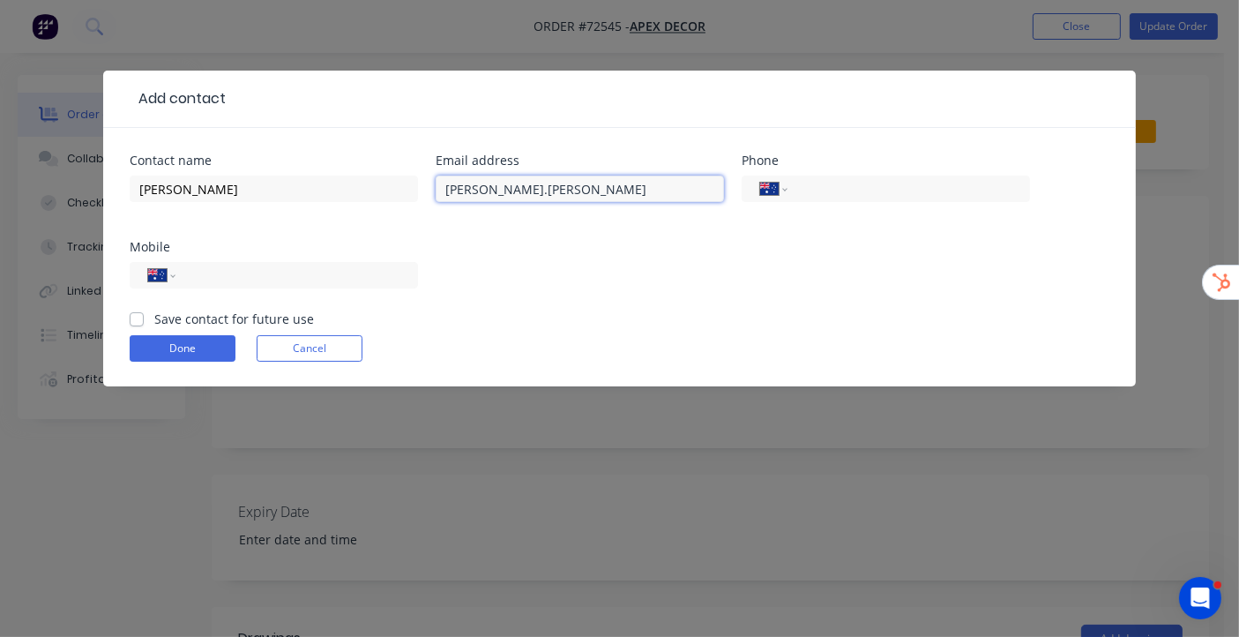
type input "[PERSON_NAME][EMAIL_ADDRESS][PERSON_NAME][DOMAIN_NAME]"
click at [267, 273] on input "tel" at bounding box center [294, 275] width 212 height 20
type input "0432 578 092"
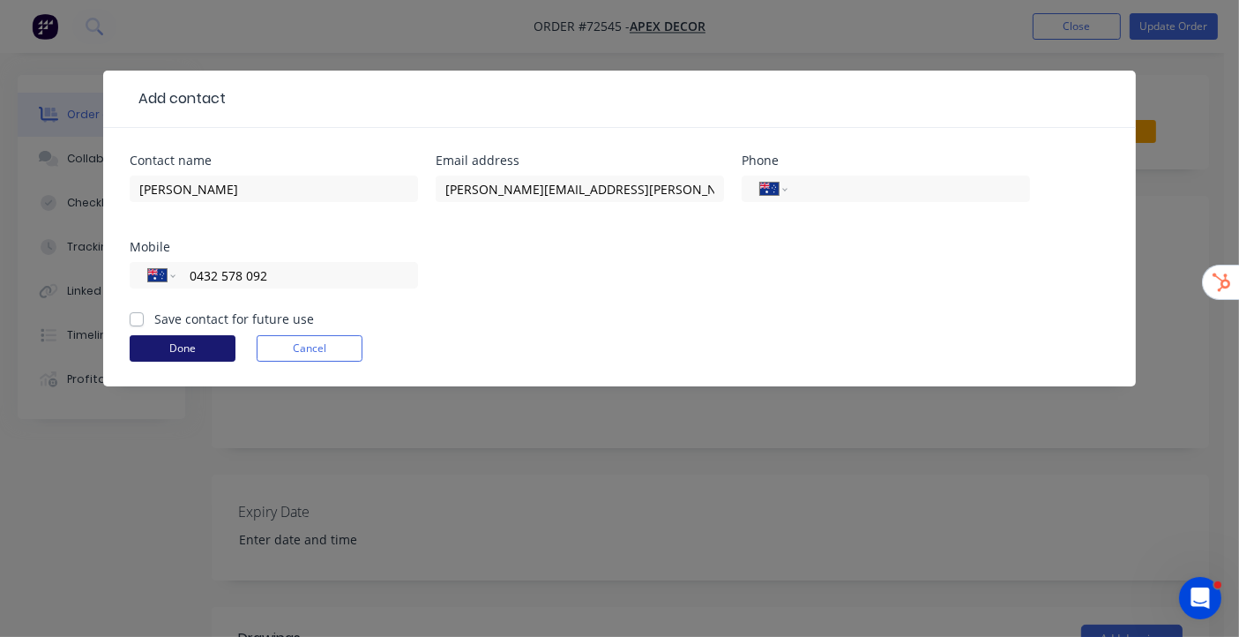
click at [211, 341] on button "Done" at bounding box center [183, 348] width 106 height 26
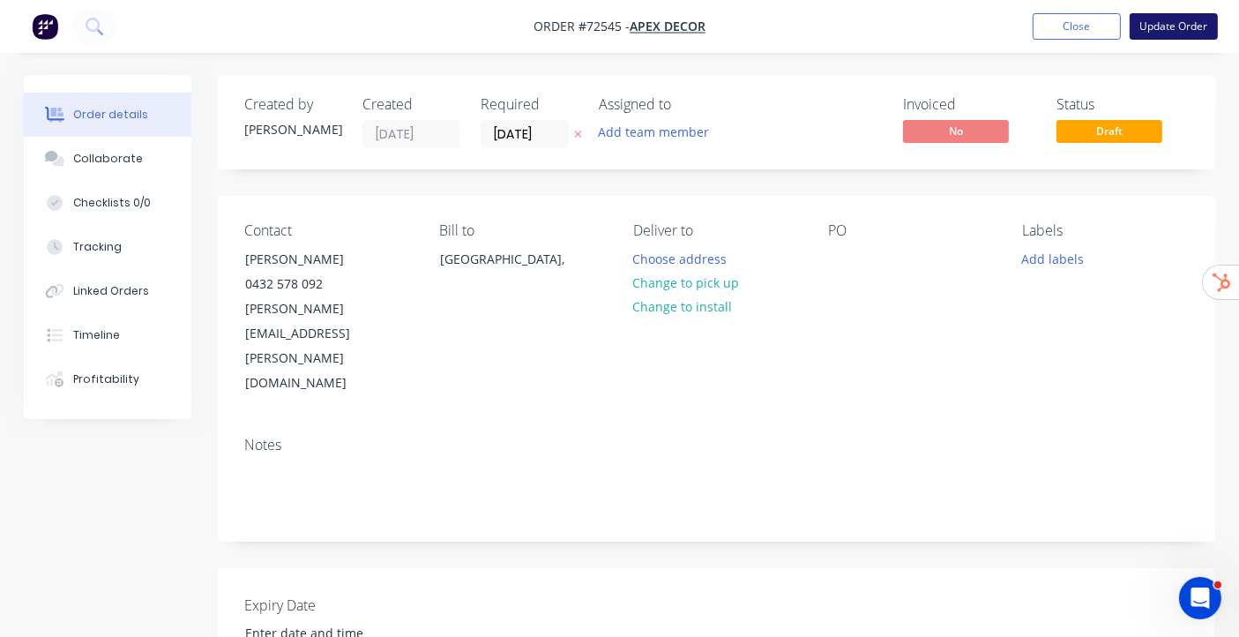
click at [1207, 28] on button "Update Order" at bounding box center [1174, 26] width 88 height 26
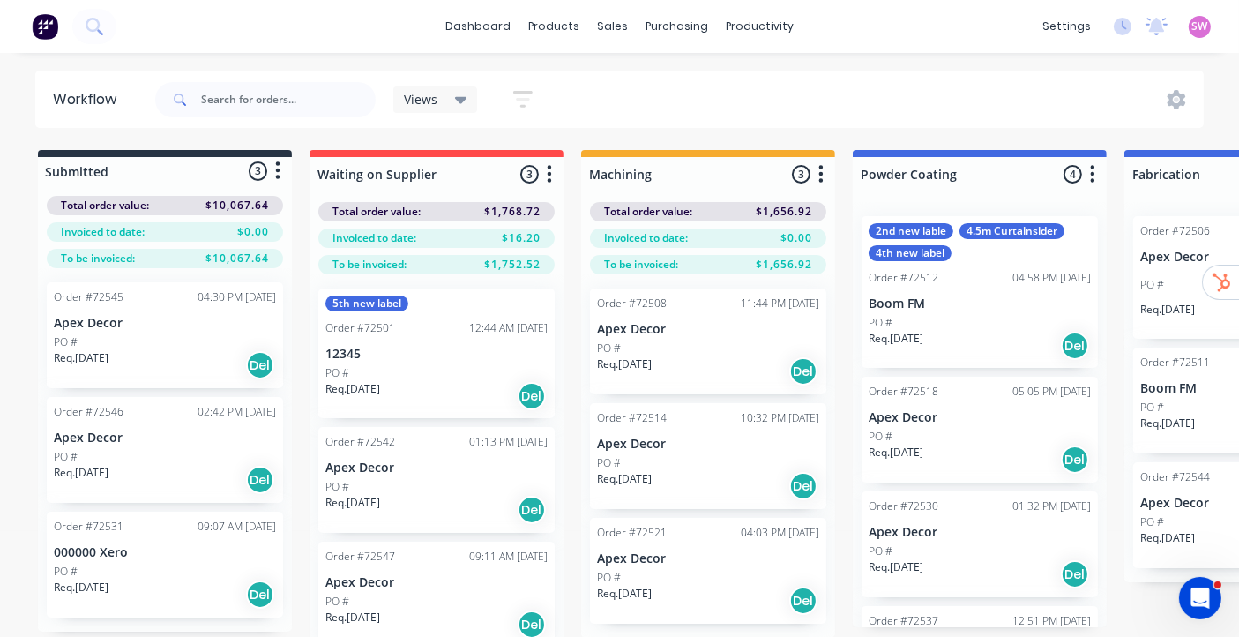
click at [181, 336] on div "PO #" at bounding box center [165, 342] width 222 height 16
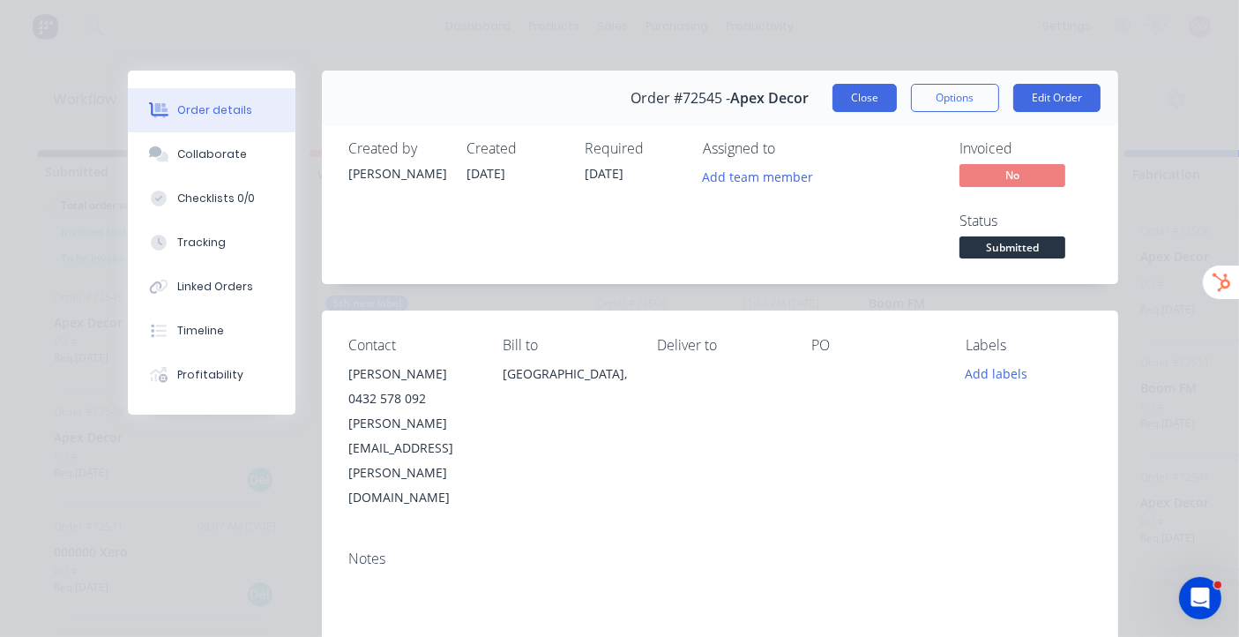
click at [842, 94] on button "Close" at bounding box center [865, 98] width 64 height 28
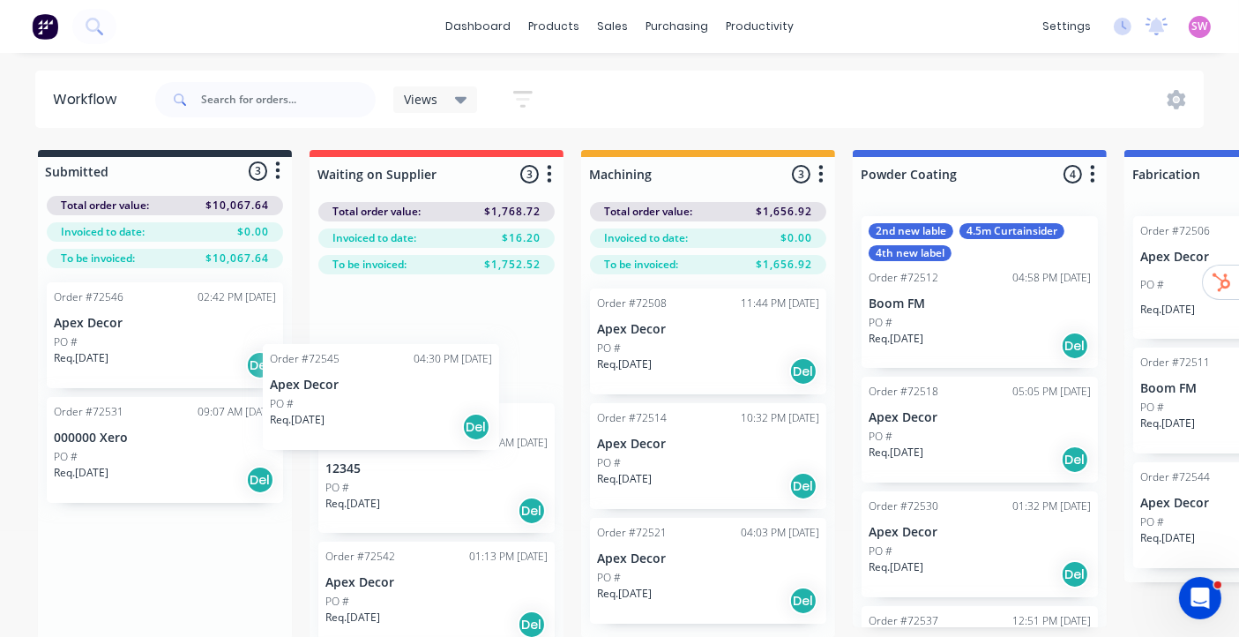
drag, startPoint x: 183, startPoint y: 326, endPoint x: 417, endPoint y: 381, distance: 240.0
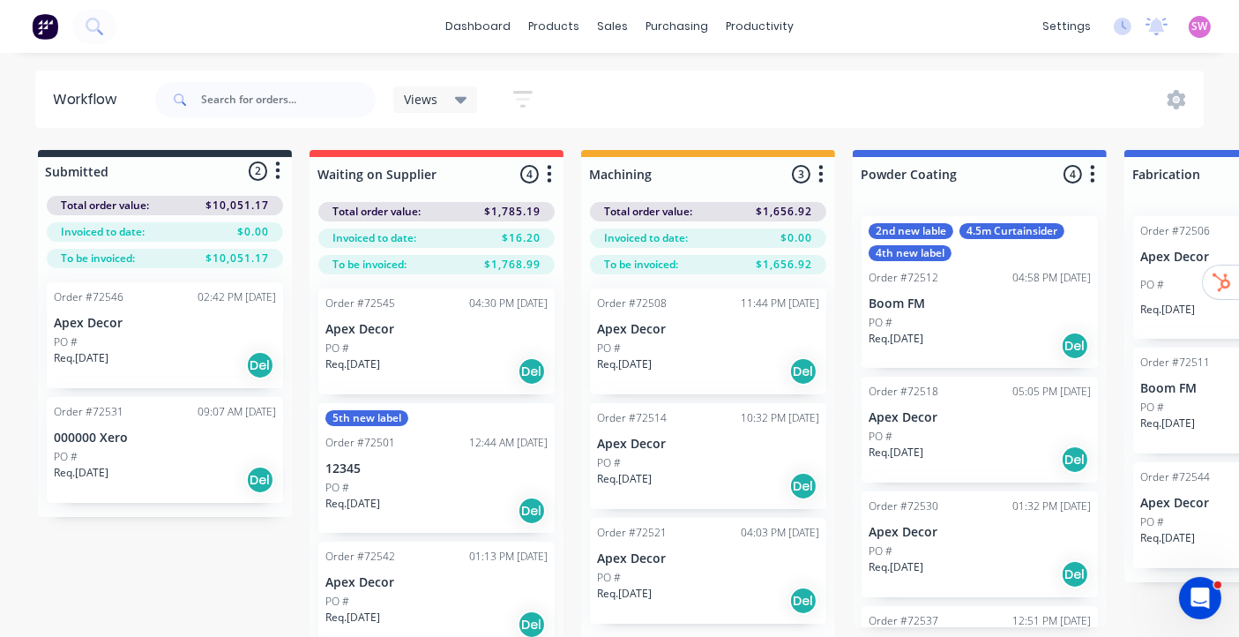
click at [549, 183] on icon "button" at bounding box center [549, 174] width 5 height 22
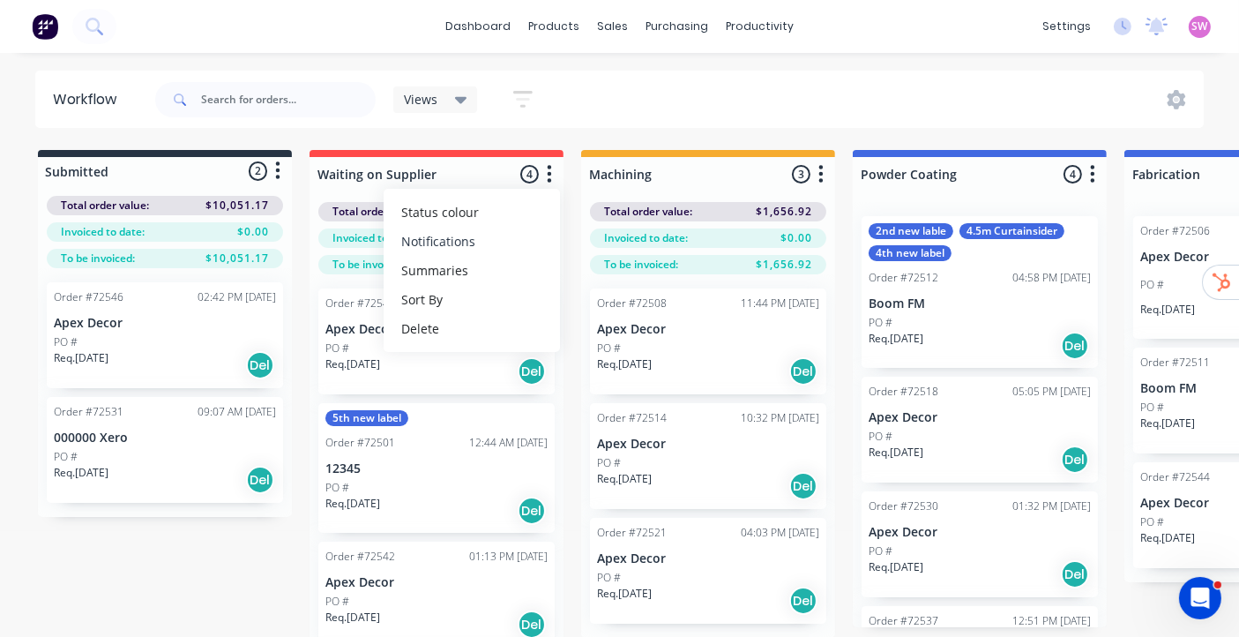
click at [516, 235] on button "Notifications" at bounding box center [472, 241] width 176 height 29
click at [796, 93] on div "Views Save new view None (Default) edit Test View edit Show/Hide statuses Show …" at bounding box center [678, 99] width 1053 height 53
